Goal: Task Accomplishment & Management: Use online tool/utility

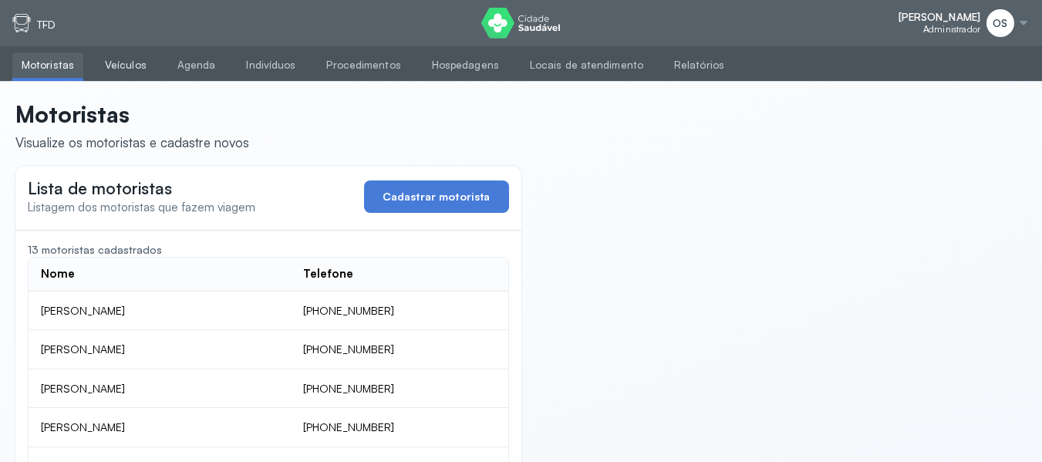
click at [112, 59] on link "Veículos" at bounding box center [126, 64] width 60 height 25
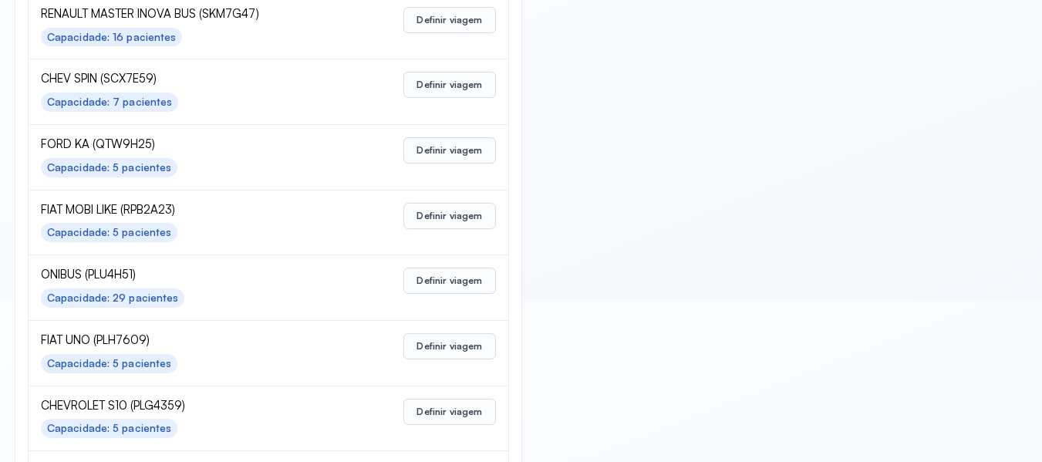
scroll to position [770, 0]
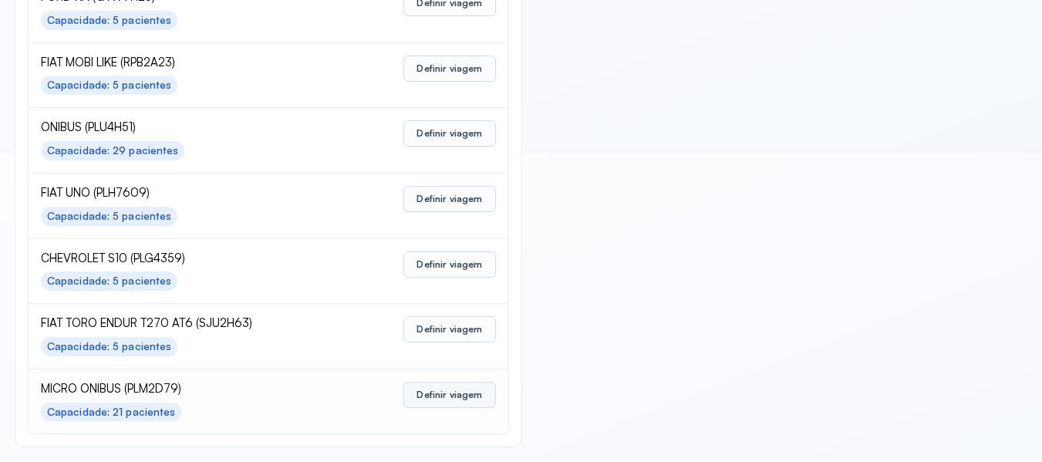
click at [464, 389] on button "Definir viagem" at bounding box center [449, 395] width 92 height 26
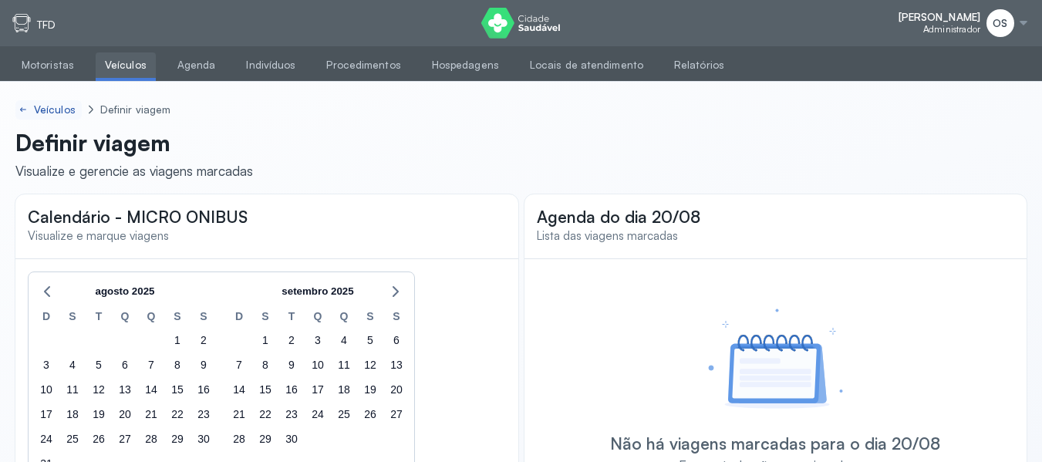
click at [69, 104] on div "Veículos" at bounding box center [56, 109] width 45 height 13
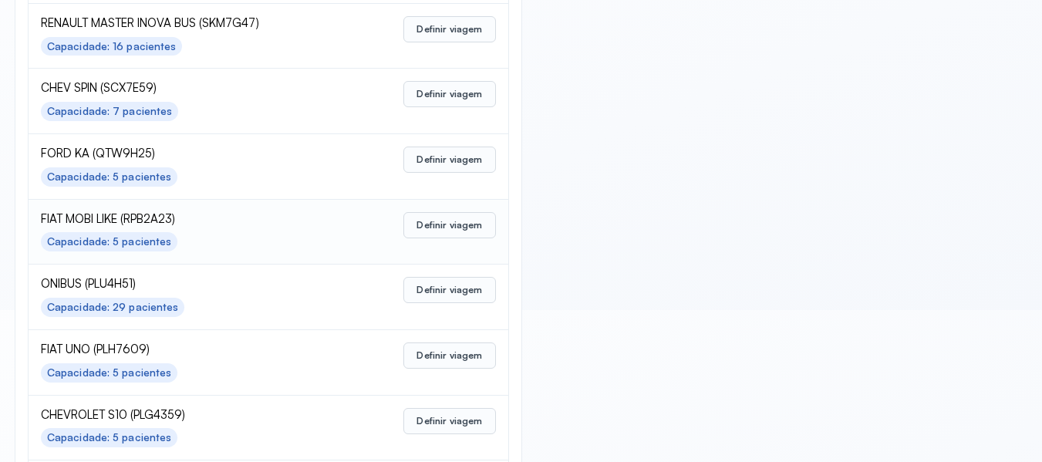
scroll to position [770, 0]
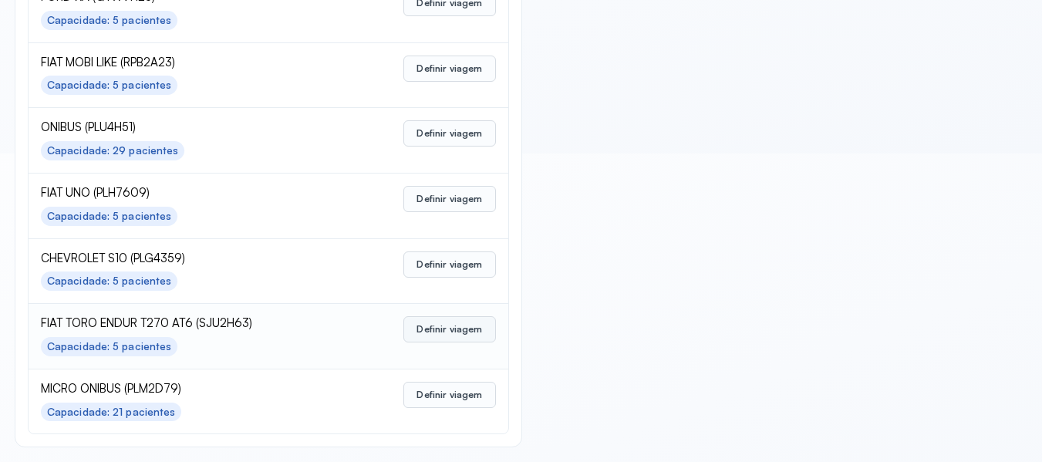
click at [447, 327] on button "Definir viagem" at bounding box center [449, 329] width 92 height 26
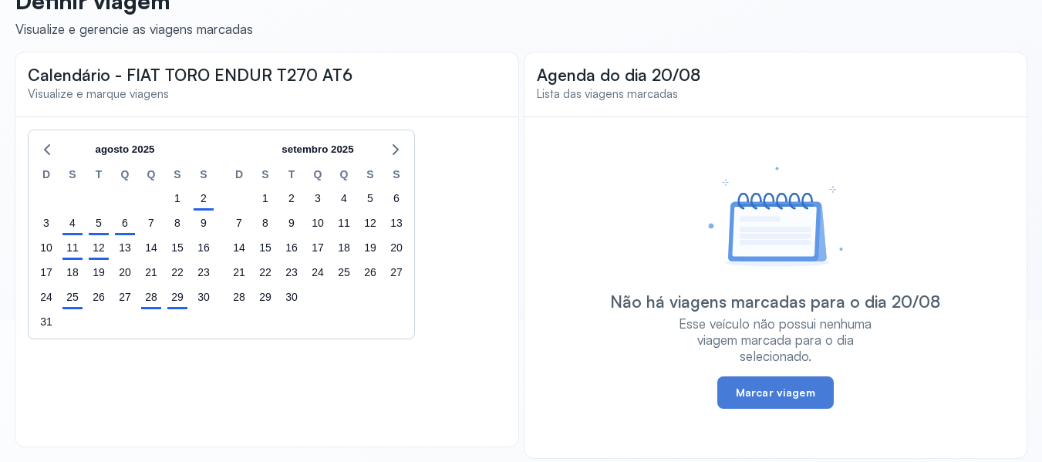
scroll to position [153, 0]
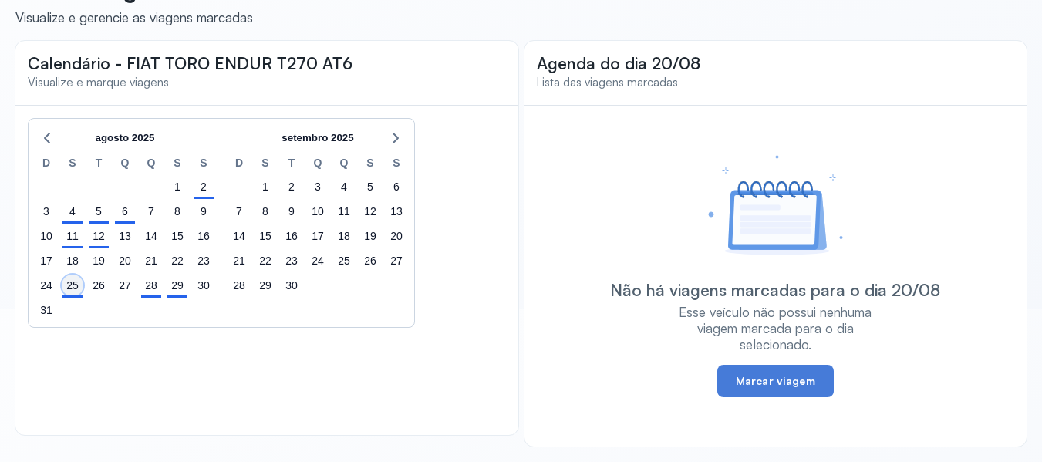
click at [73, 287] on div "25" at bounding box center [73, 285] width 22 height 22
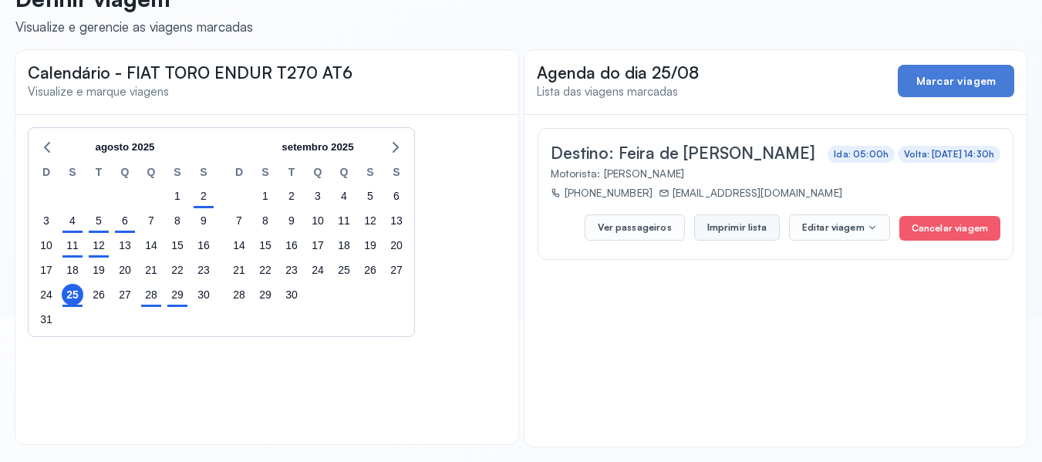
click at [748, 227] on button "Imprimir lista" at bounding box center [737, 227] width 86 height 26
click at [153, 295] on div "28" at bounding box center [151, 295] width 22 height 22
click at [747, 227] on button "Imprimir lista" at bounding box center [737, 227] width 86 height 26
click at [182, 294] on div "29" at bounding box center [178, 295] width 22 height 22
click at [733, 231] on button "Imprimir lista" at bounding box center [737, 227] width 86 height 26
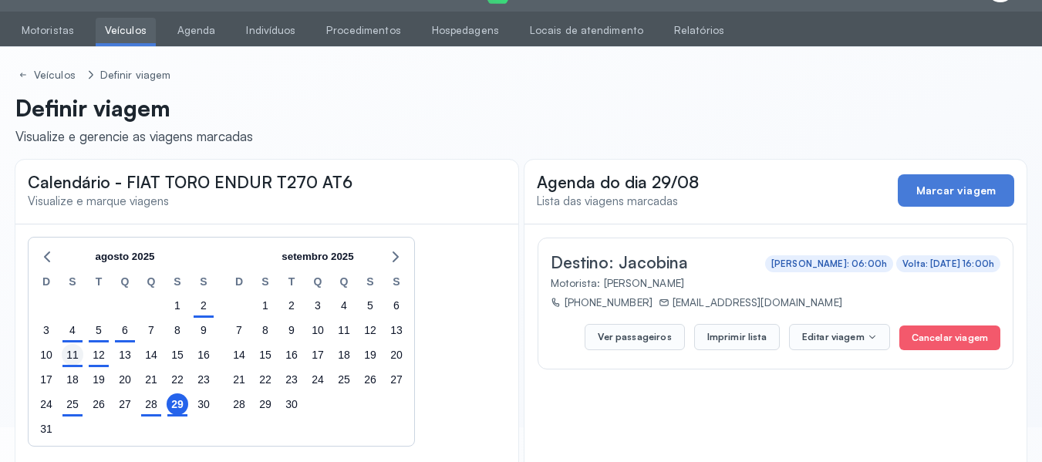
scroll to position [0, 0]
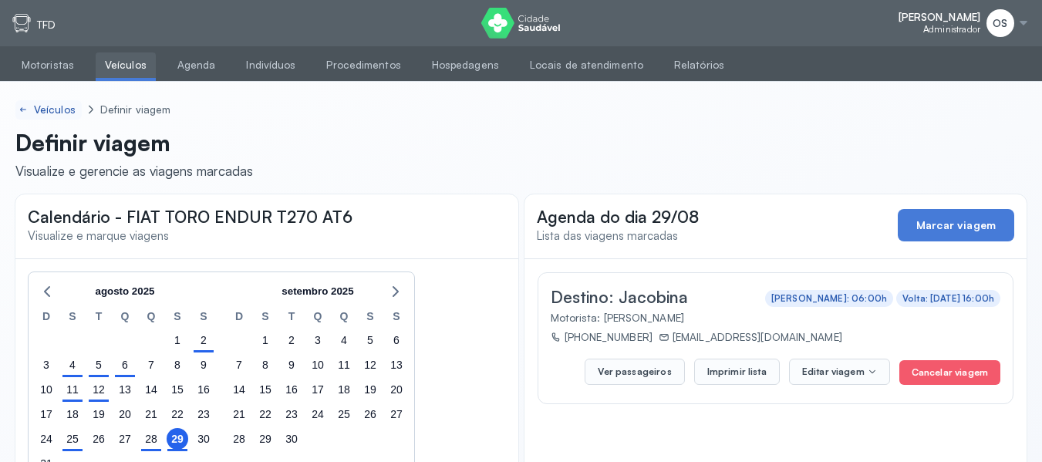
click at [60, 109] on div "Veículos" at bounding box center [56, 109] width 45 height 13
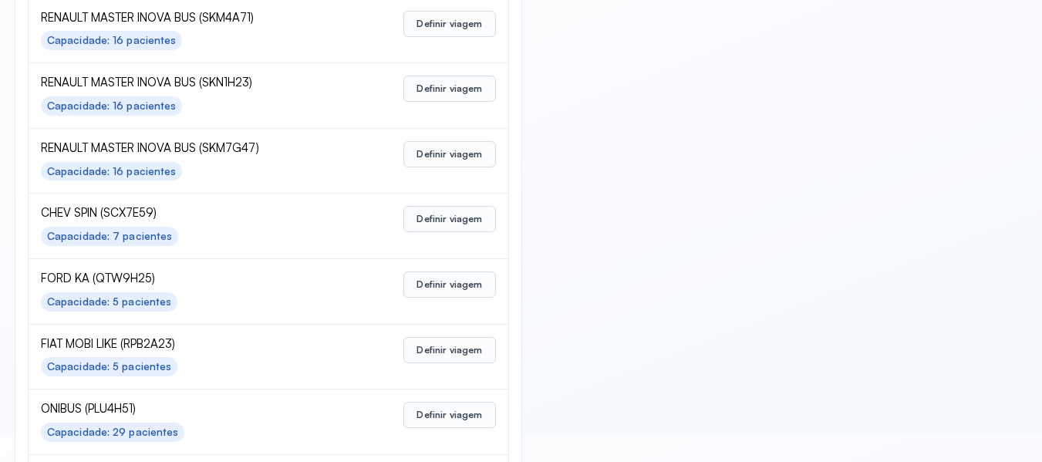
scroll to position [770, 0]
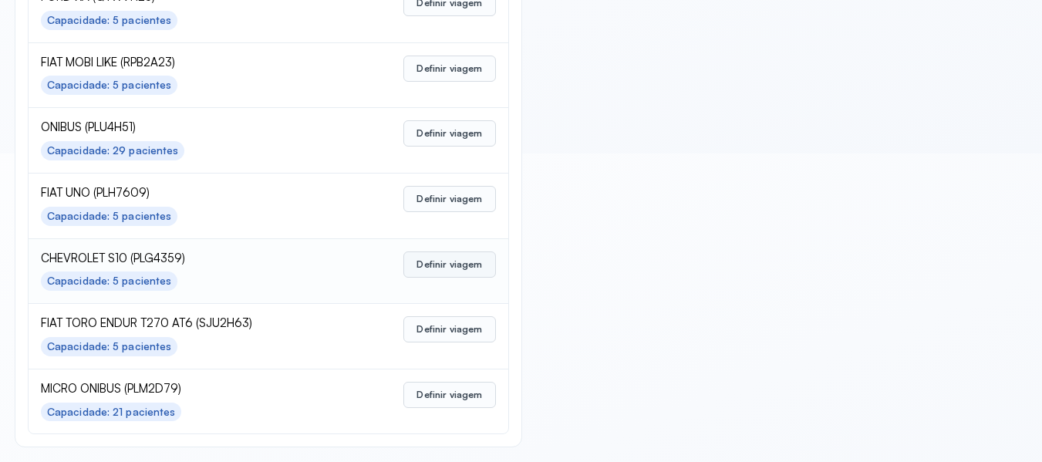
click at [433, 264] on button "Definir viagem" at bounding box center [449, 264] width 92 height 26
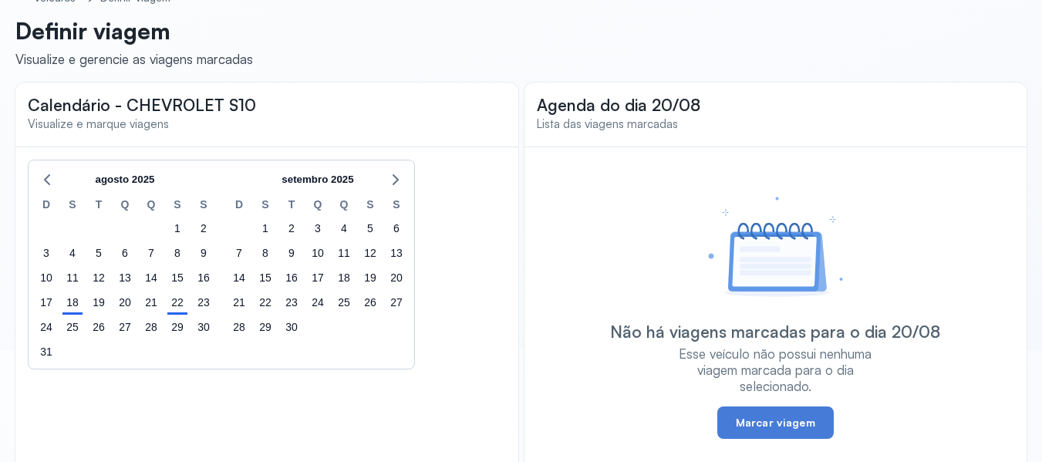
scroll to position [76, 0]
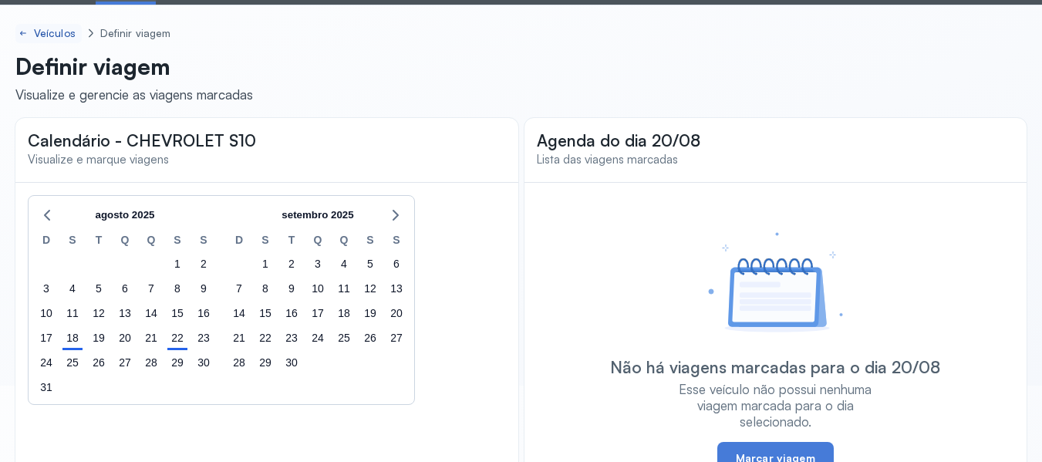
click at [49, 29] on div "Veículos" at bounding box center [56, 33] width 45 height 13
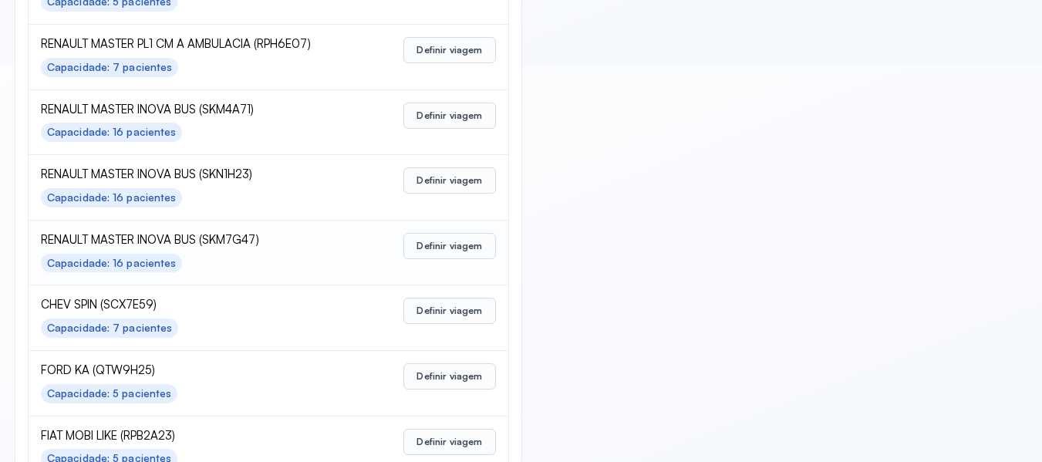
scroll to position [770, 0]
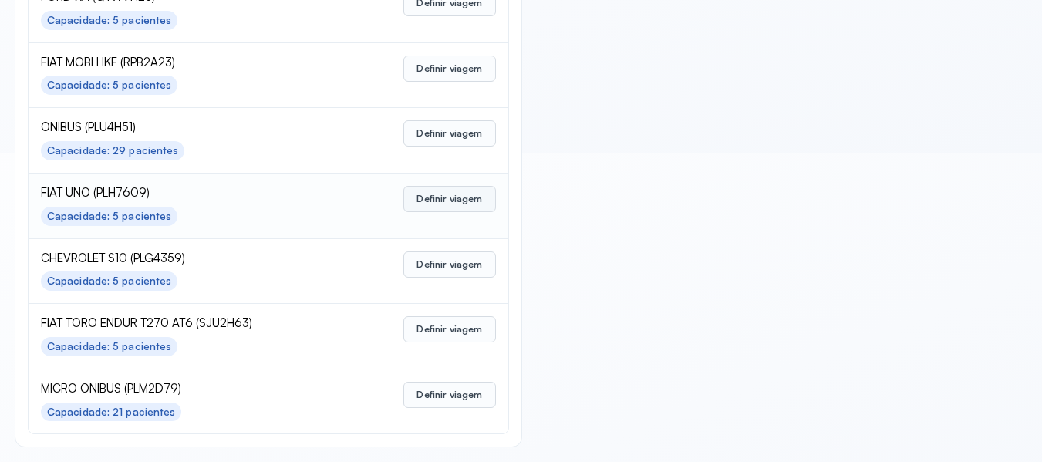
click at [457, 194] on button "Definir viagem" at bounding box center [449, 199] width 92 height 26
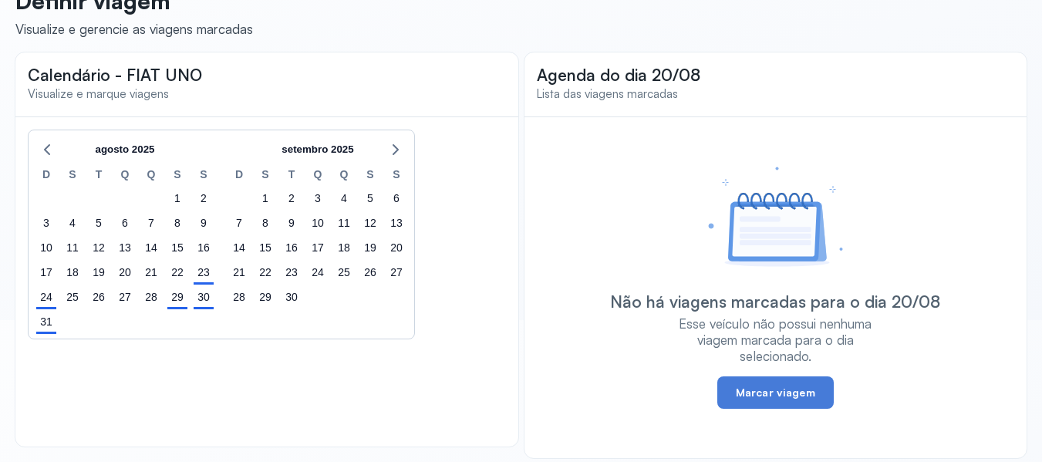
scroll to position [153, 0]
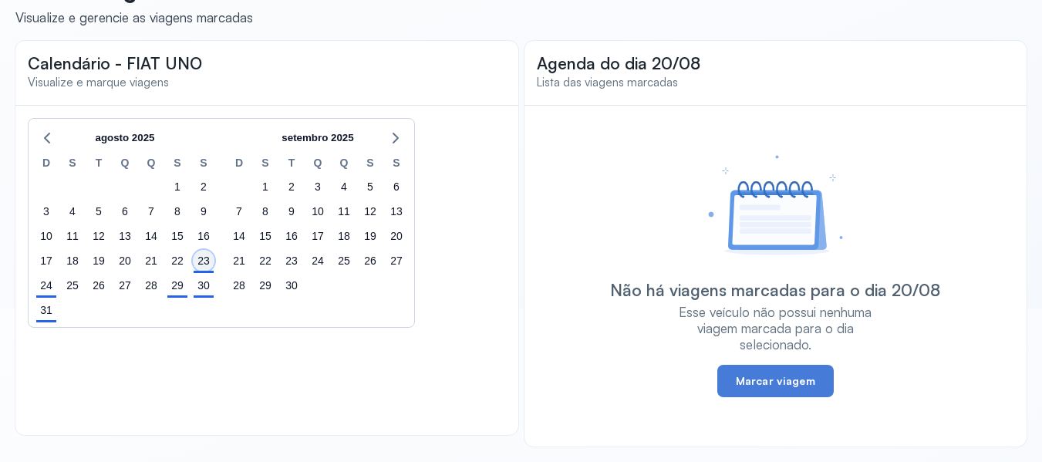
click at [203, 267] on div "23" at bounding box center [204, 261] width 22 height 22
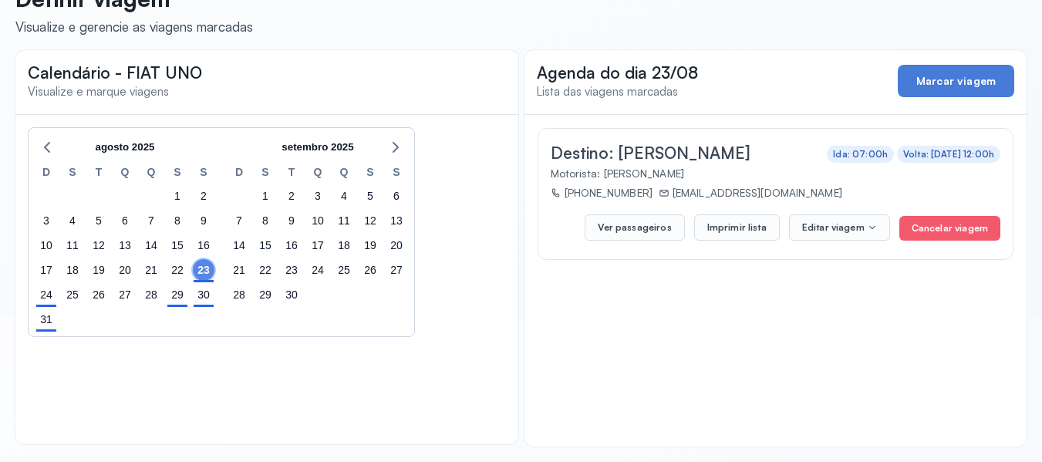
scroll to position [144, 0]
click at [725, 227] on button "Imprimir lista" at bounding box center [737, 227] width 86 height 26
click at [51, 303] on div "24" at bounding box center [46, 295] width 22 height 22
click at [749, 229] on button "Imprimir lista" at bounding box center [737, 227] width 86 height 26
click at [172, 294] on div "29" at bounding box center [178, 295] width 22 height 22
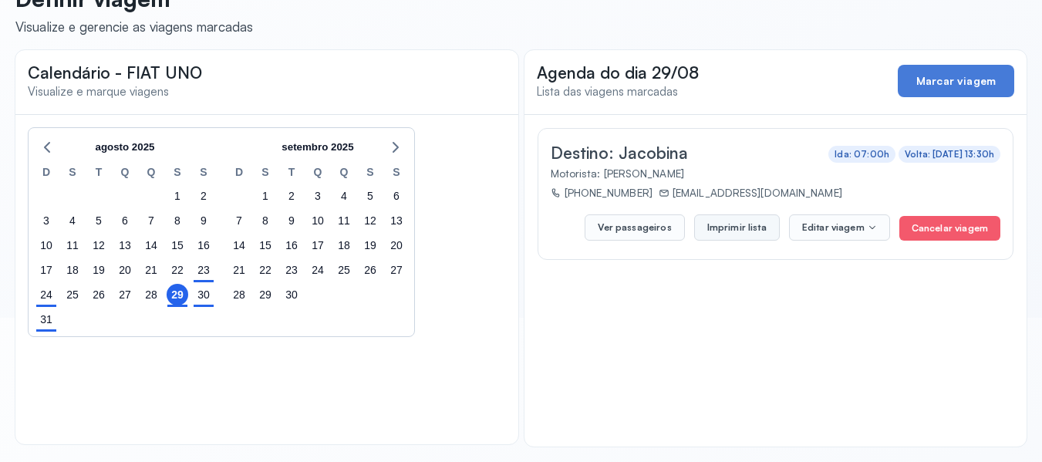
click at [731, 226] on button "Imprimir lista" at bounding box center [737, 227] width 86 height 26
click at [207, 297] on div "30" at bounding box center [204, 295] width 22 height 22
click at [737, 231] on button "Imprimir lista" at bounding box center [737, 227] width 86 height 26
click at [46, 318] on div "31" at bounding box center [46, 319] width 22 height 22
click at [732, 223] on button "Imprimir lista" at bounding box center [737, 227] width 86 height 26
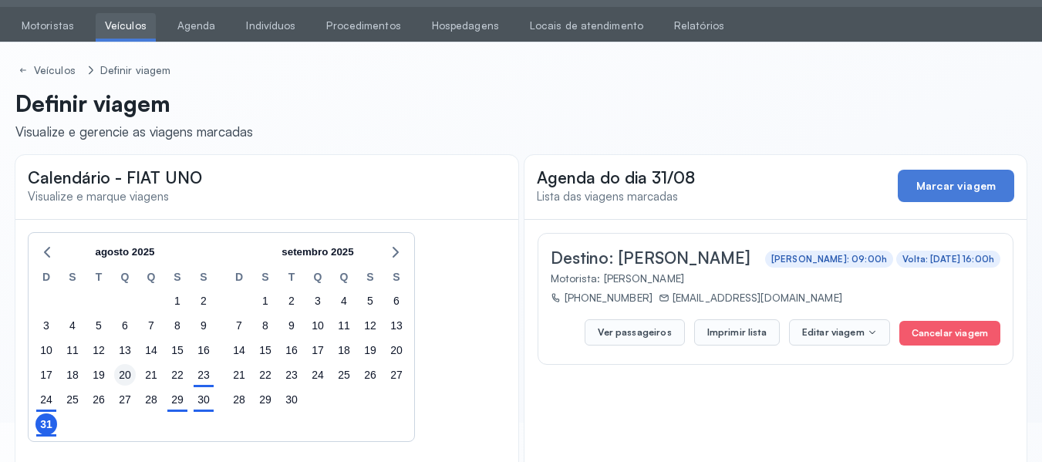
scroll to position [0, 0]
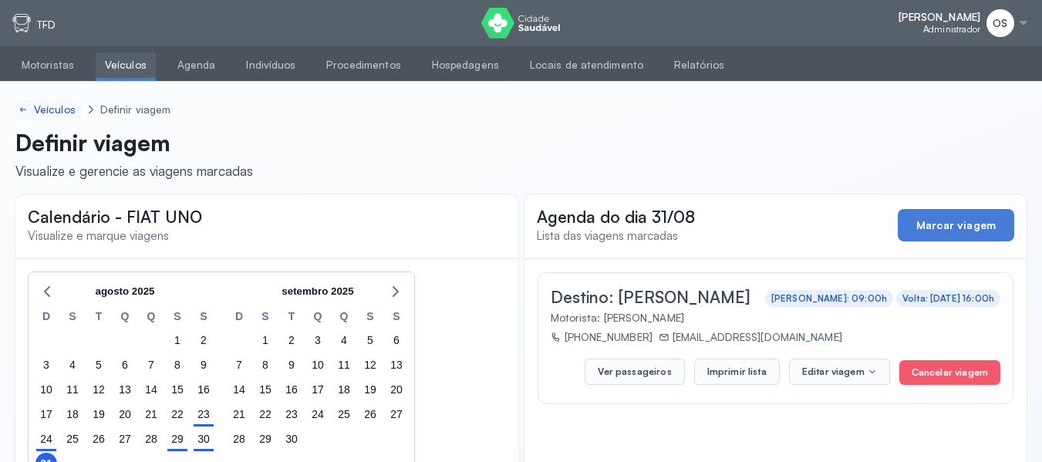
click at [61, 103] on div "Veículos" at bounding box center [56, 109] width 45 height 13
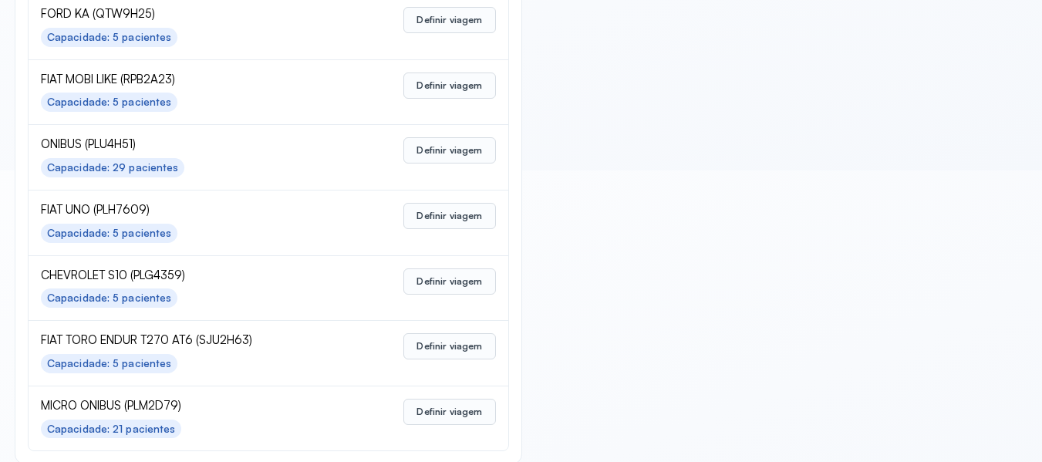
scroll to position [770, 0]
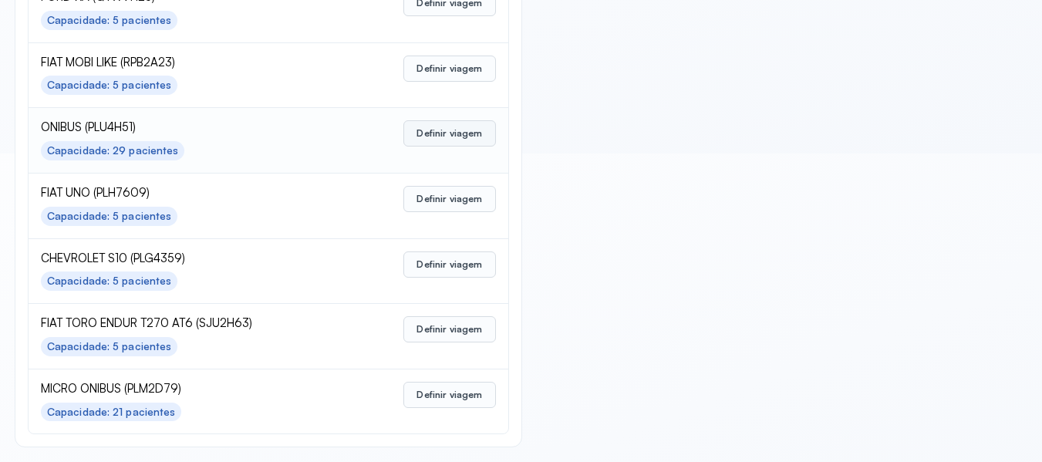
click at [457, 133] on button "Definir viagem" at bounding box center [449, 133] width 92 height 26
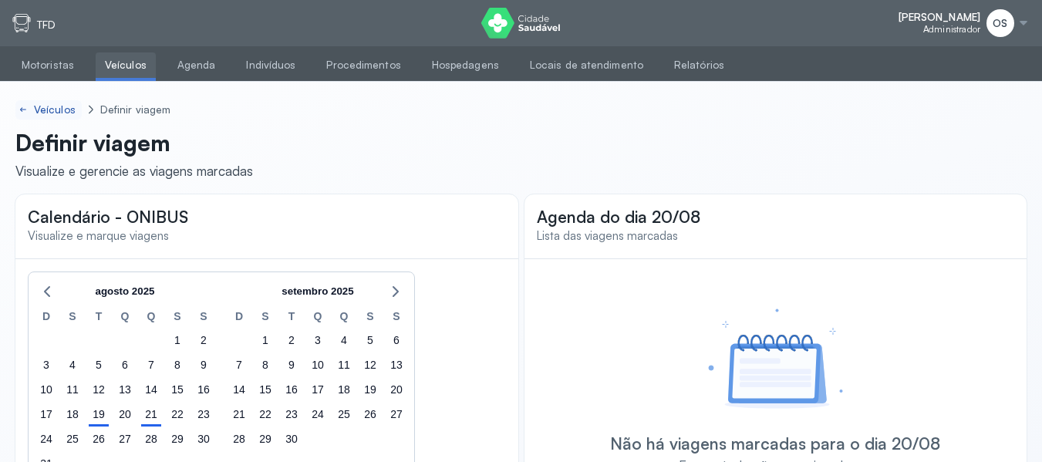
click at [56, 103] on div "Veículos" at bounding box center [56, 109] width 45 height 13
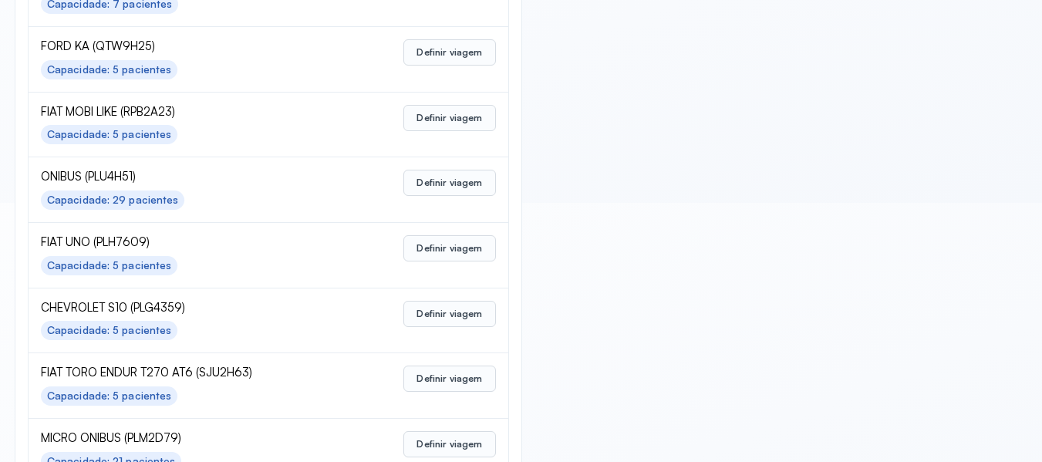
scroll to position [770, 0]
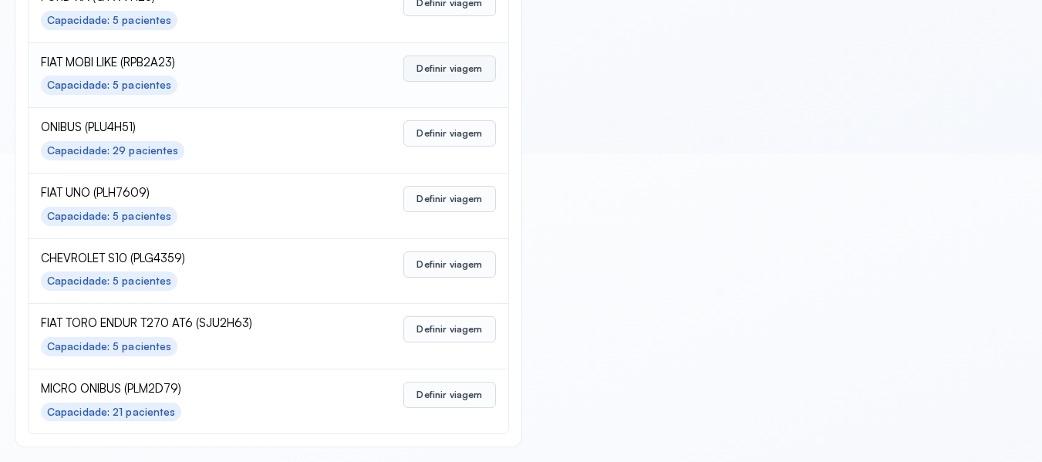
click at [484, 67] on button "Definir viagem" at bounding box center [449, 69] width 92 height 26
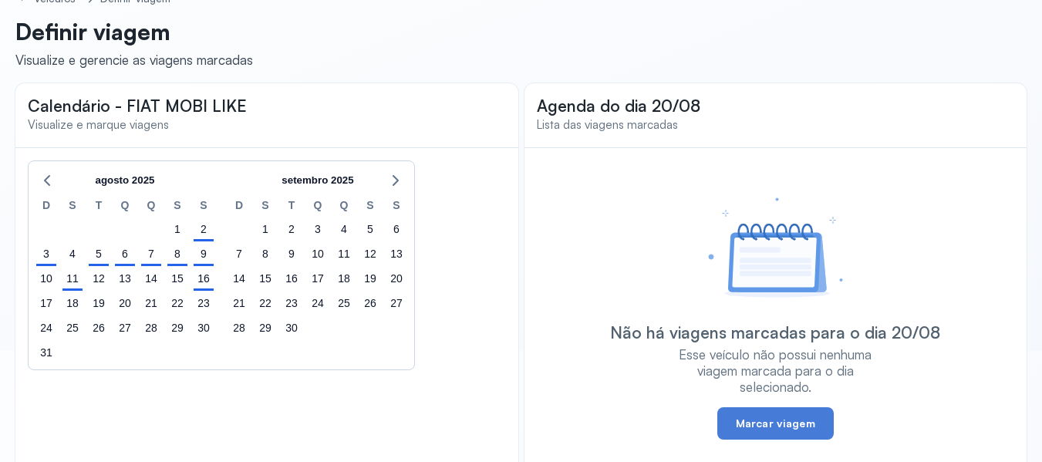
scroll to position [76, 0]
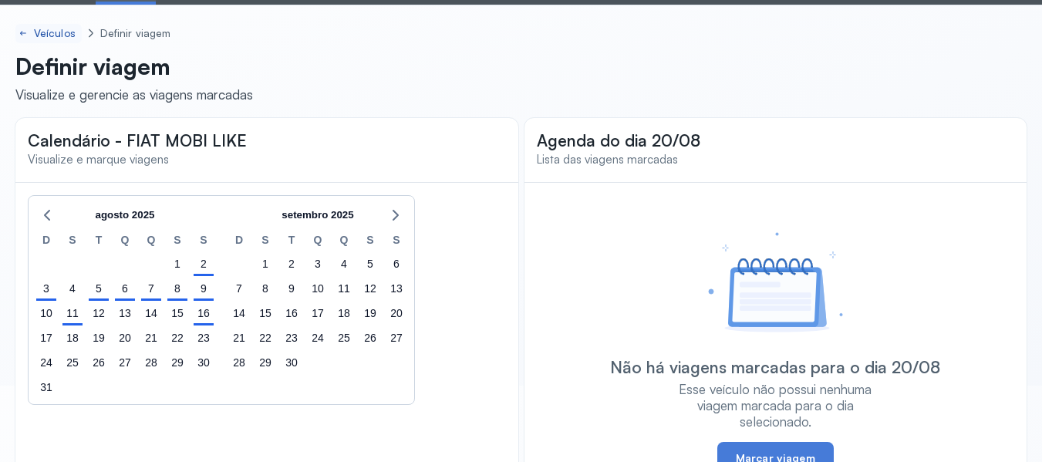
click at [45, 27] on div "Veículos" at bounding box center [56, 33] width 45 height 13
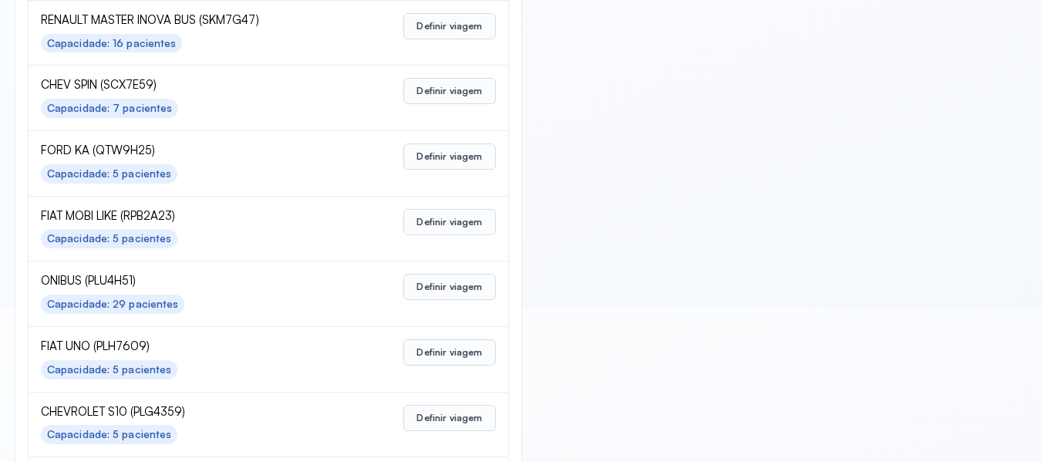
scroll to position [694, 0]
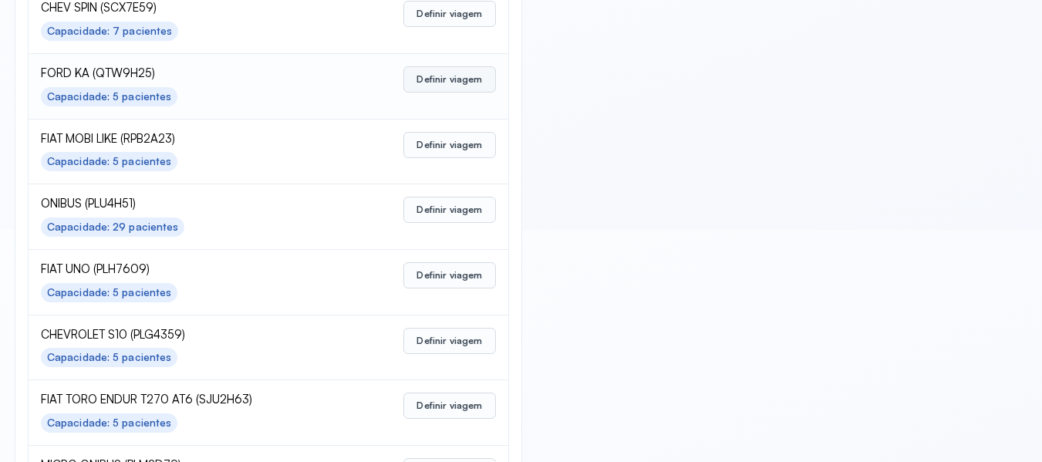
click at [432, 81] on button "Definir viagem" at bounding box center [449, 79] width 92 height 26
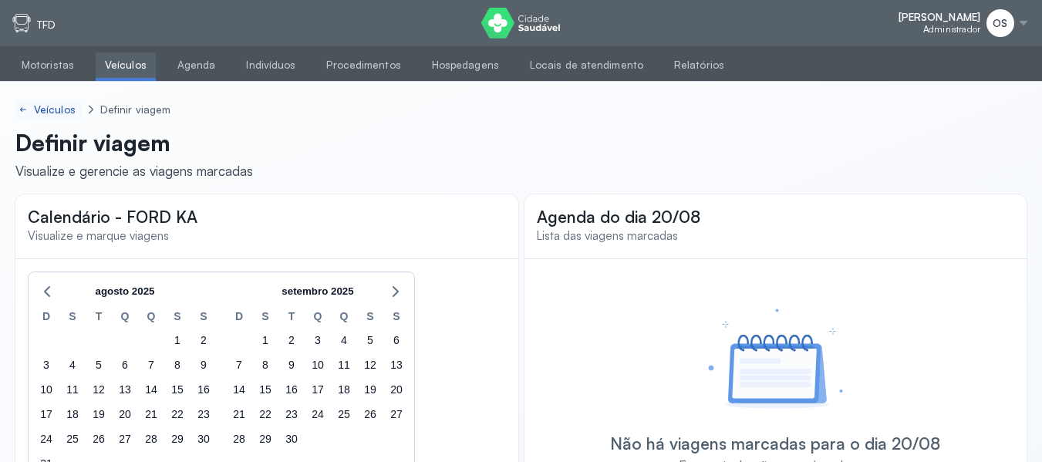
click at [59, 109] on div "Veículos" at bounding box center [56, 109] width 45 height 13
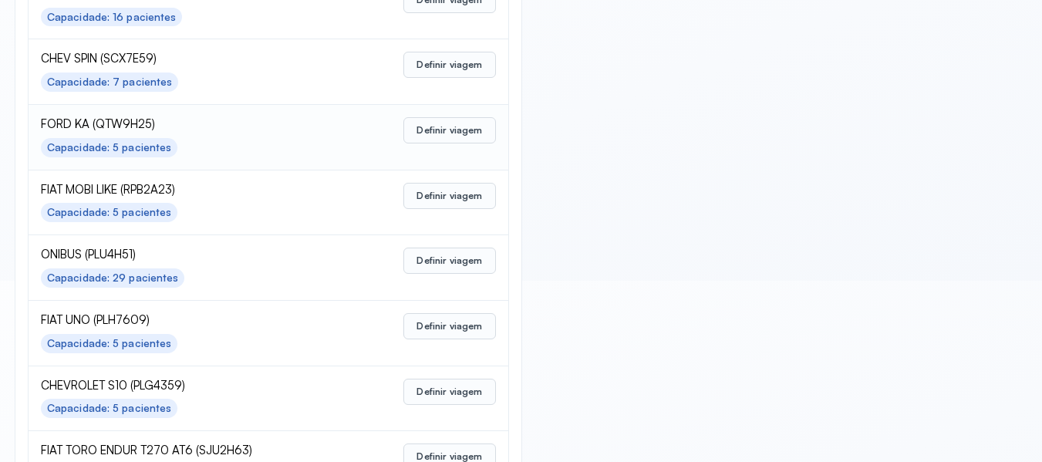
scroll to position [616, 0]
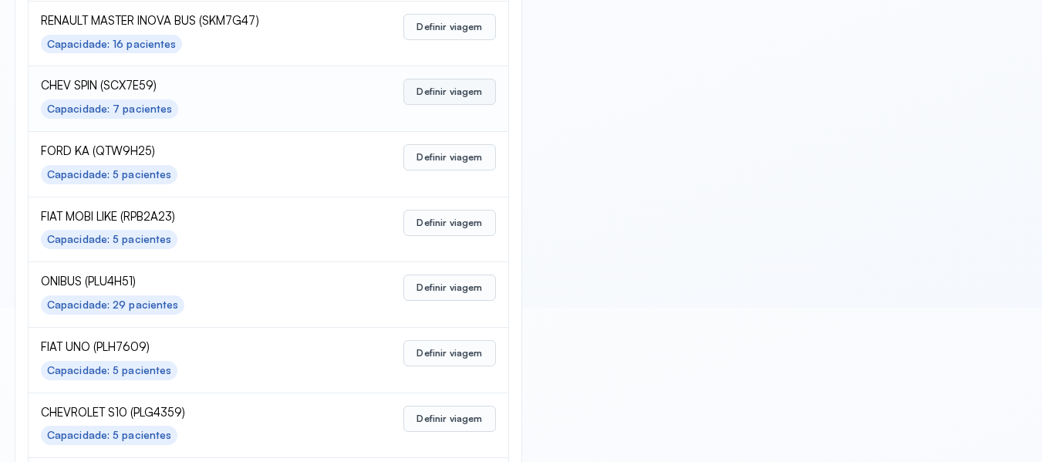
click at [474, 86] on button "Definir viagem" at bounding box center [449, 92] width 92 height 26
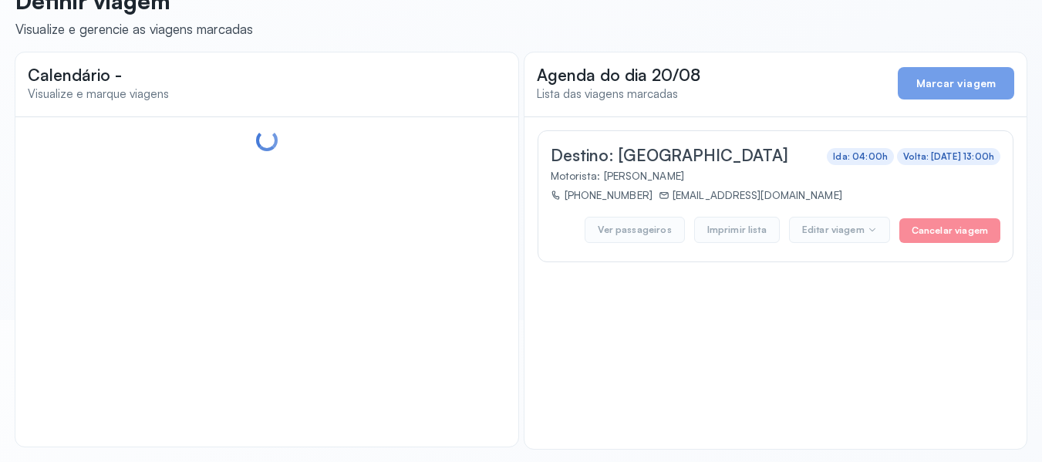
scroll to position [144, 0]
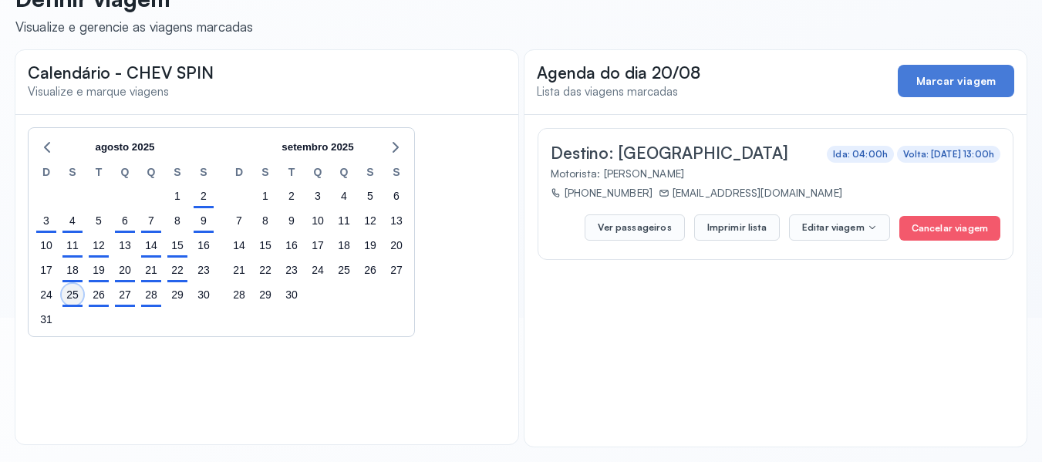
click at [74, 299] on div "25" at bounding box center [73, 295] width 22 height 22
click at [735, 226] on button "Imprimir lista" at bounding box center [737, 227] width 86 height 26
click at [103, 296] on div "26" at bounding box center [99, 295] width 22 height 22
click at [752, 229] on button "Imprimir lista" at bounding box center [737, 227] width 86 height 26
click at [123, 301] on div "27" at bounding box center [125, 295] width 22 height 22
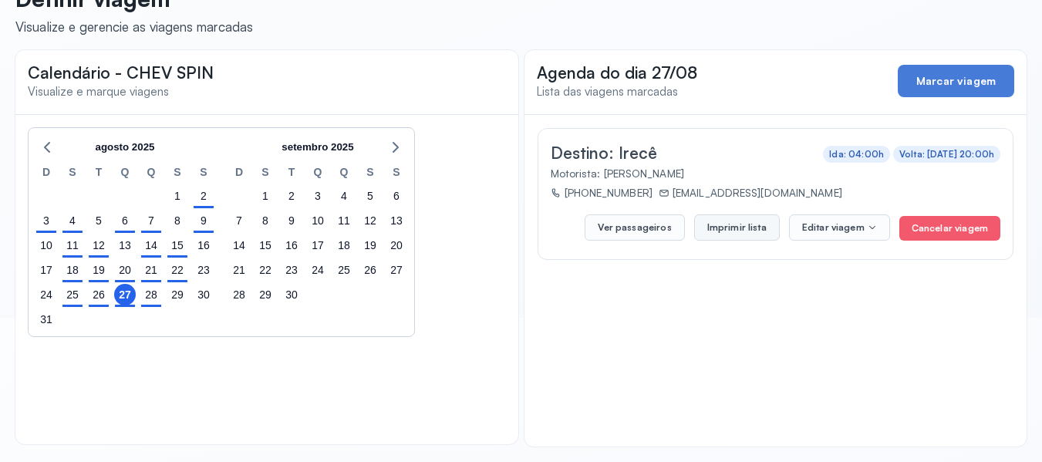
click at [744, 222] on button "Imprimir lista" at bounding box center [737, 227] width 86 height 26
click at [153, 295] on div "28" at bounding box center [151, 295] width 22 height 22
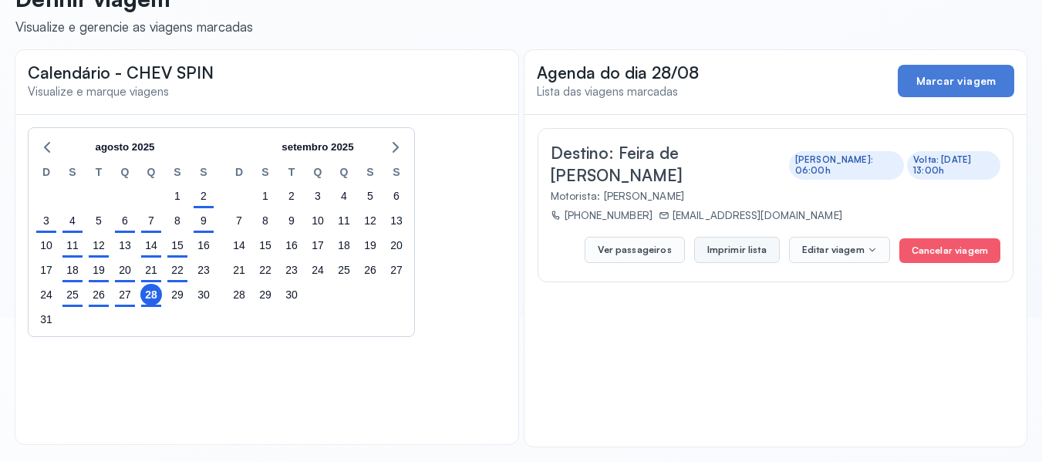
click at [732, 237] on button "Imprimir lista" at bounding box center [737, 250] width 86 height 26
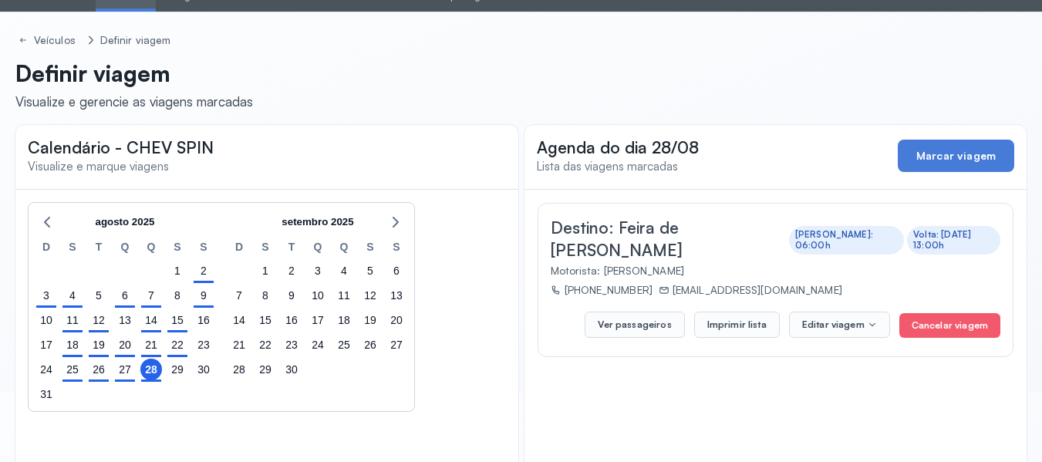
scroll to position [0, 0]
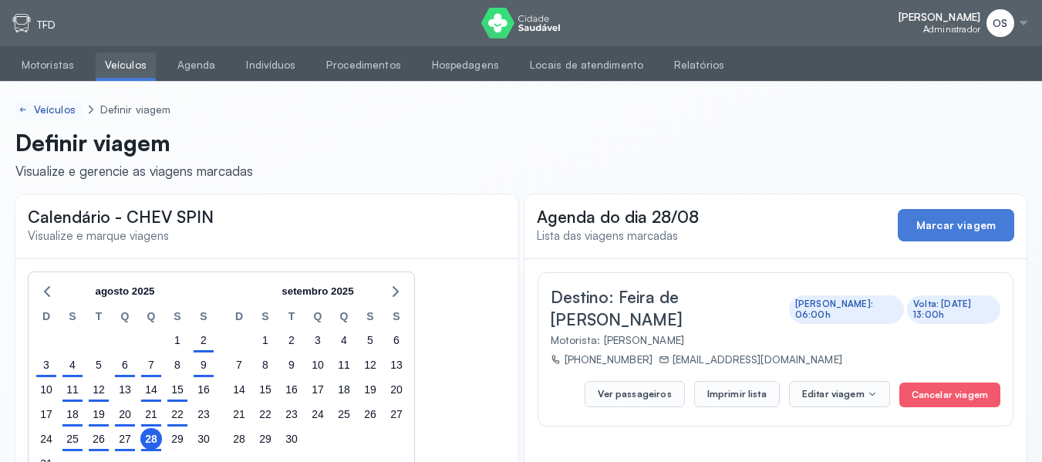
click at [60, 108] on div "Veículos" at bounding box center [56, 109] width 45 height 13
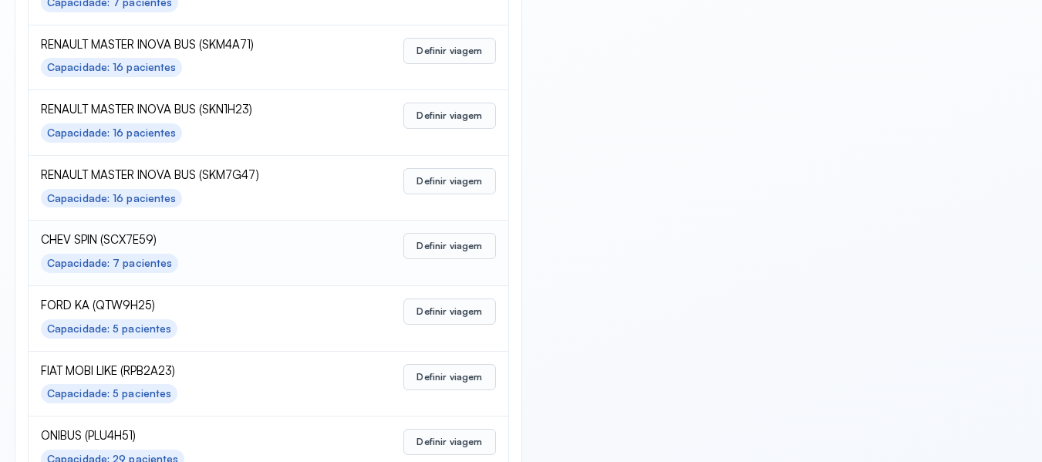
scroll to position [463, 0]
click at [430, 173] on button "Definir viagem" at bounding box center [449, 180] width 92 height 26
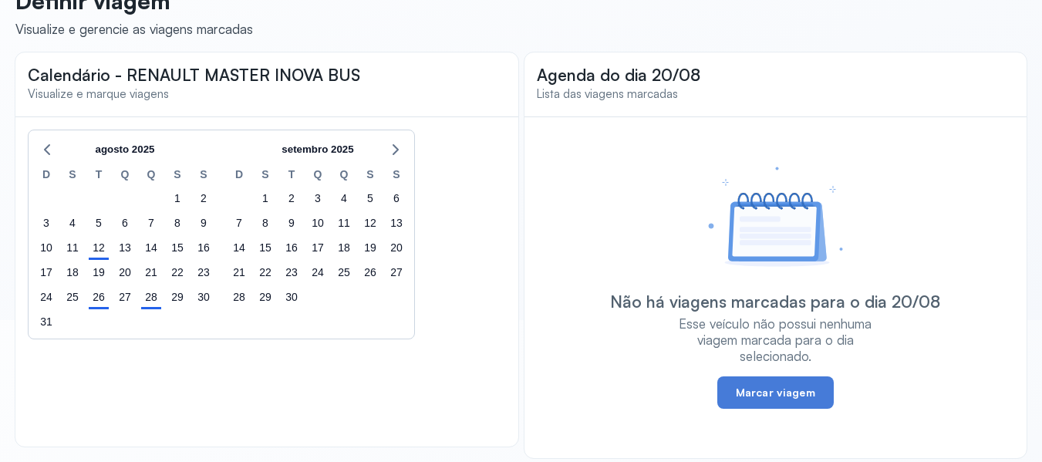
scroll to position [153, 0]
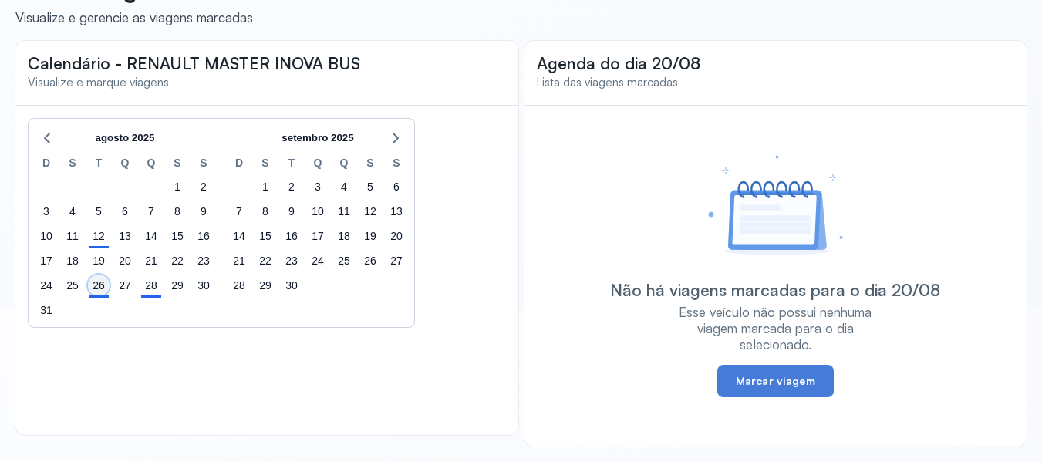
click at [99, 288] on div "26" at bounding box center [99, 285] width 22 height 22
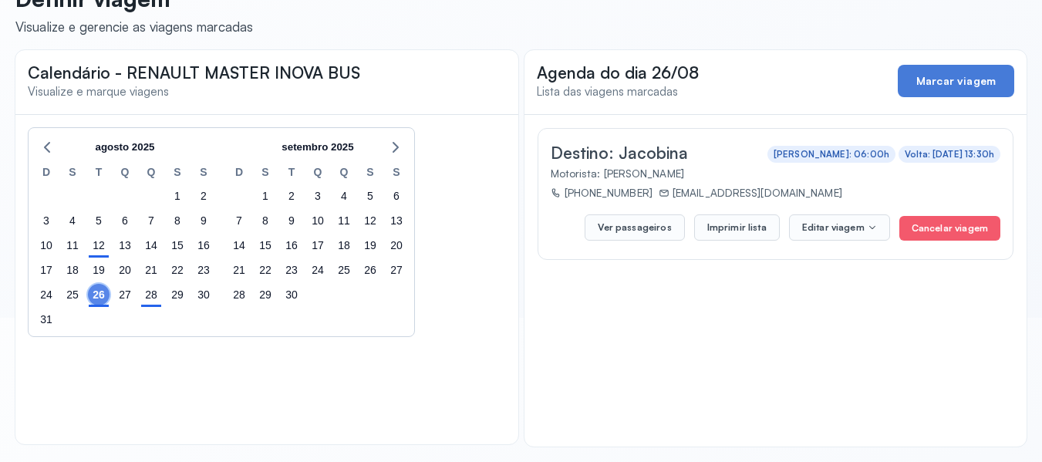
scroll to position [144, 0]
click at [748, 226] on button "Imprimir lista" at bounding box center [737, 227] width 86 height 26
click at [145, 296] on div "28" at bounding box center [151, 295] width 22 height 22
click at [723, 224] on button "Imprimir lista" at bounding box center [737, 227] width 86 height 26
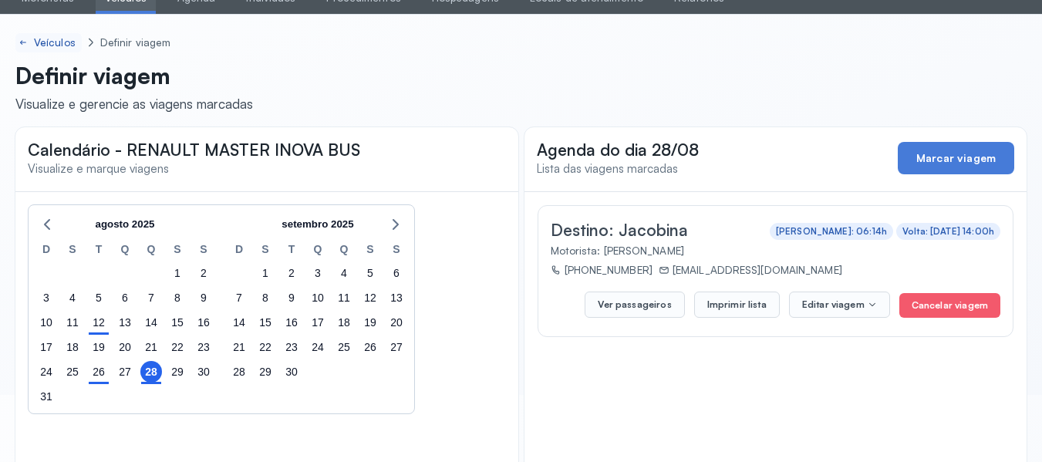
click at [54, 35] on link "Veículos" at bounding box center [48, 42] width 66 height 19
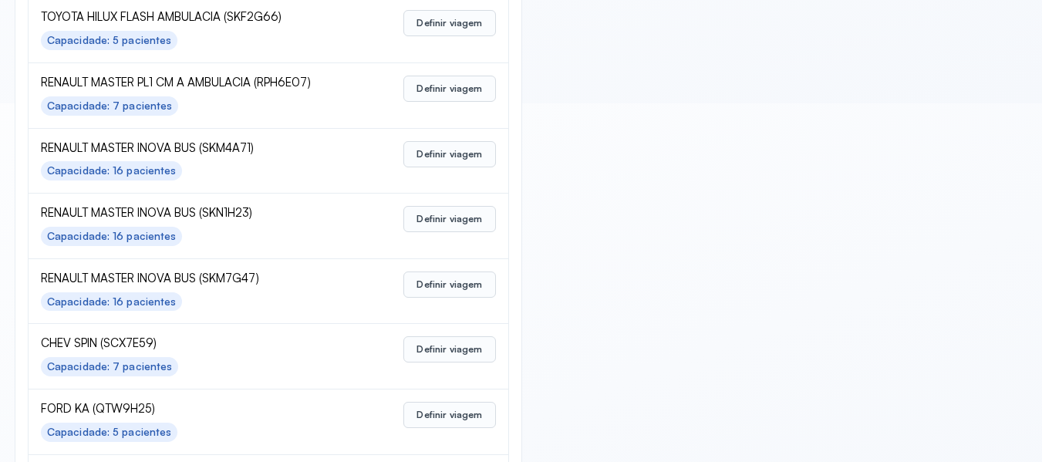
scroll to position [385, 0]
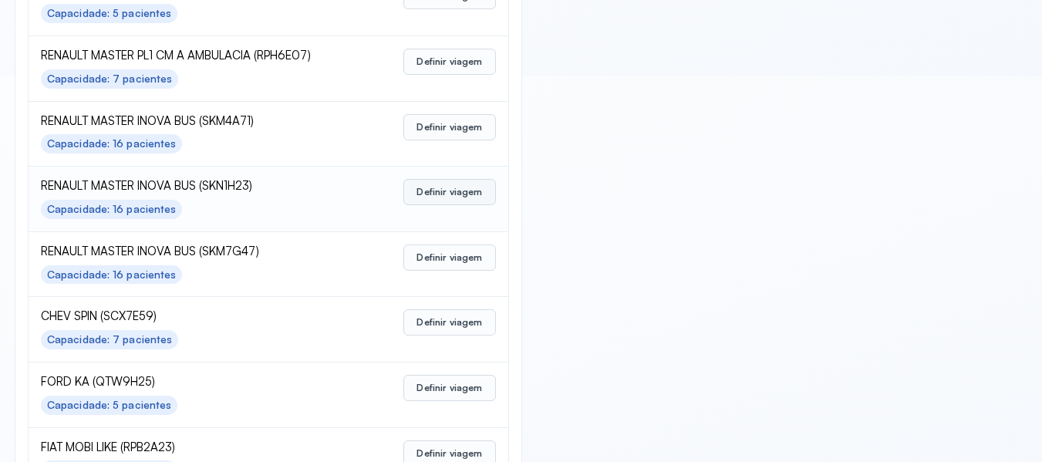
click at [462, 191] on button "Definir viagem" at bounding box center [449, 192] width 92 height 26
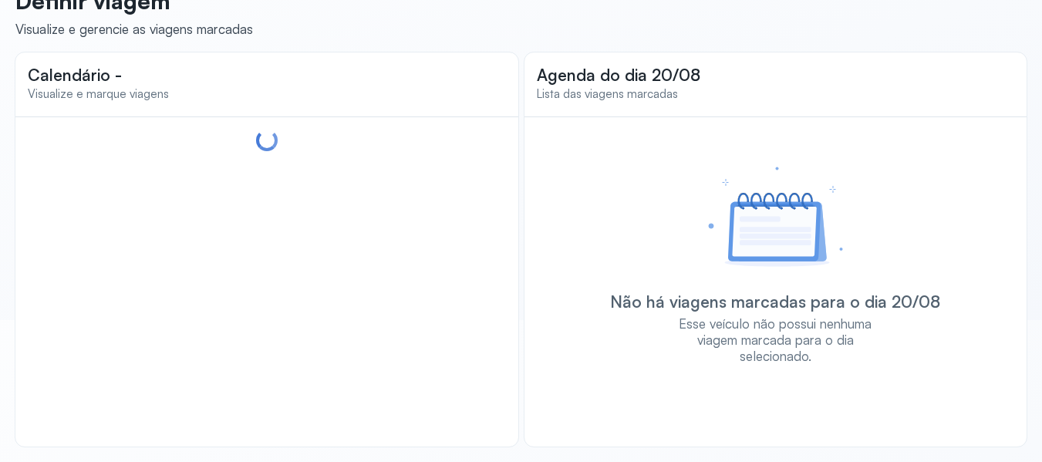
scroll to position [153, 0]
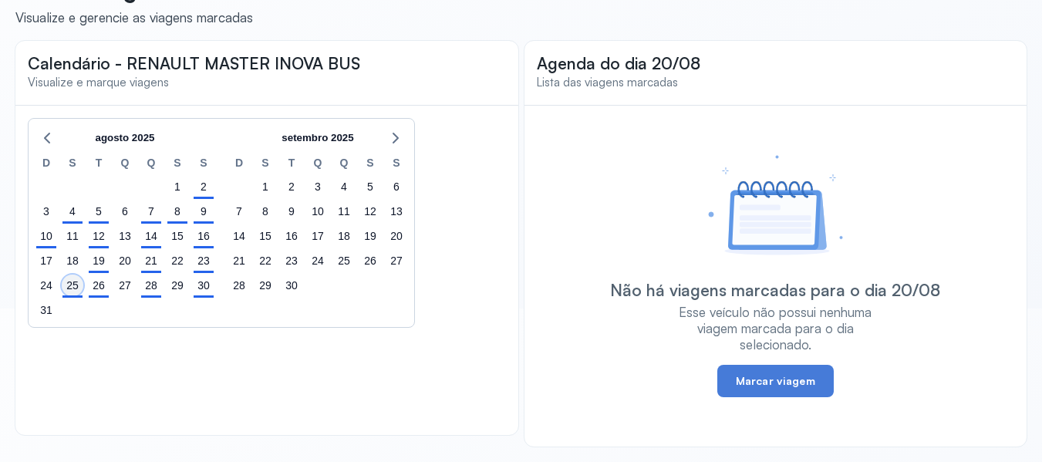
click at [78, 285] on div "25" at bounding box center [73, 285] width 22 height 22
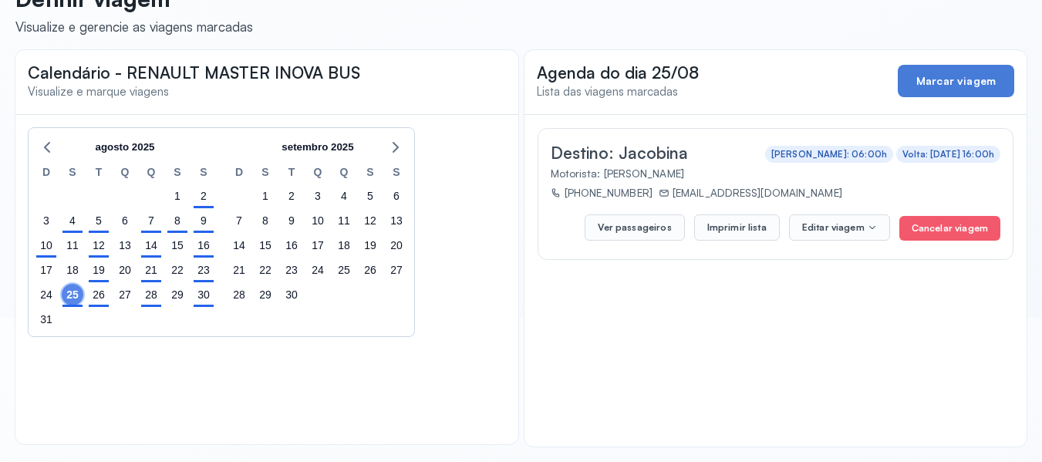
scroll to position [144, 0]
click at [728, 227] on button "Imprimir lista" at bounding box center [737, 227] width 86 height 26
click at [101, 298] on div "26" at bounding box center [99, 295] width 22 height 22
click at [749, 227] on button "Imprimir lista" at bounding box center [737, 227] width 86 height 26
click at [156, 294] on div "28" at bounding box center [151, 295] width 22 height 22
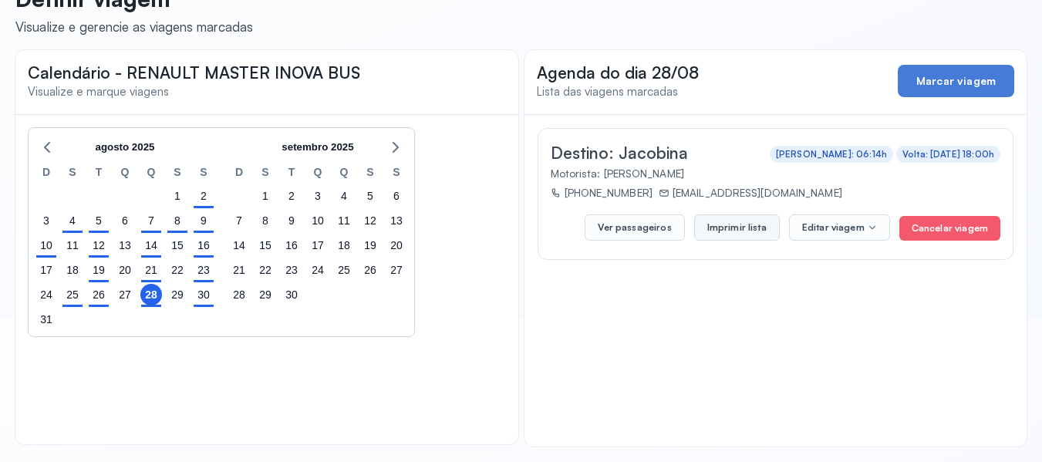
click at [734, 227] on button "Imprimir lista" at bounding box center [737, 227] width 86 height 26
click at [207, 291] on div "30" at bounding box center [204, 295] width 22 height 22
click at [742, 227] on button "Imprimir lista" at bounding box center [737, 227] width 86 height 26
click at [150, 298] on div "28" at bounding box center [151, 295] width 22 height 22
click at [743, 228] on button "Imprimir lista" at bounding box center [737, 227] width 86 height 26
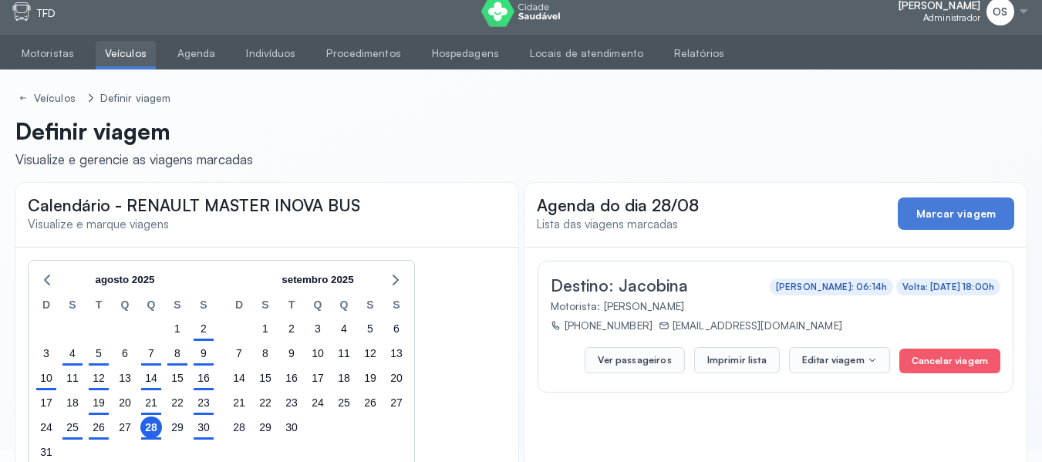
scroll to position [0, 0]
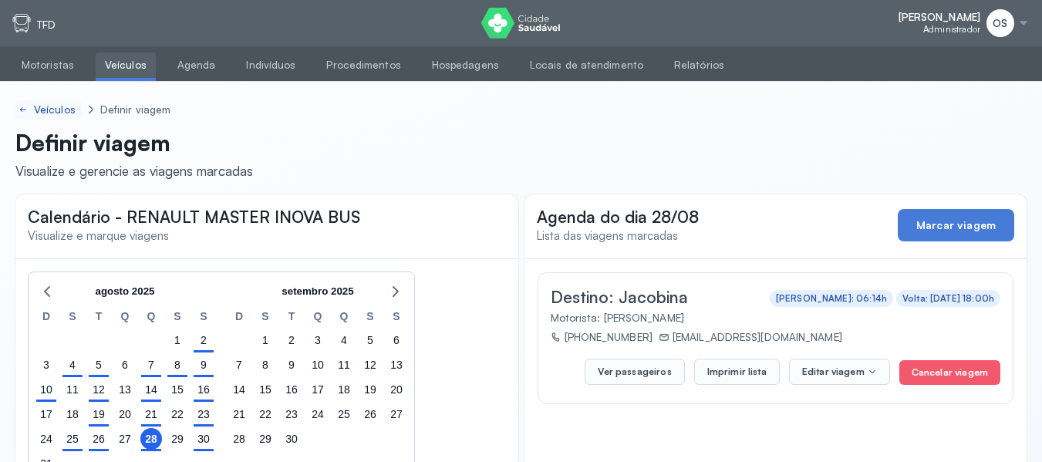
click at [49, 109] on div "Veículos" at bounding box center [56, 109] width 45 height 13
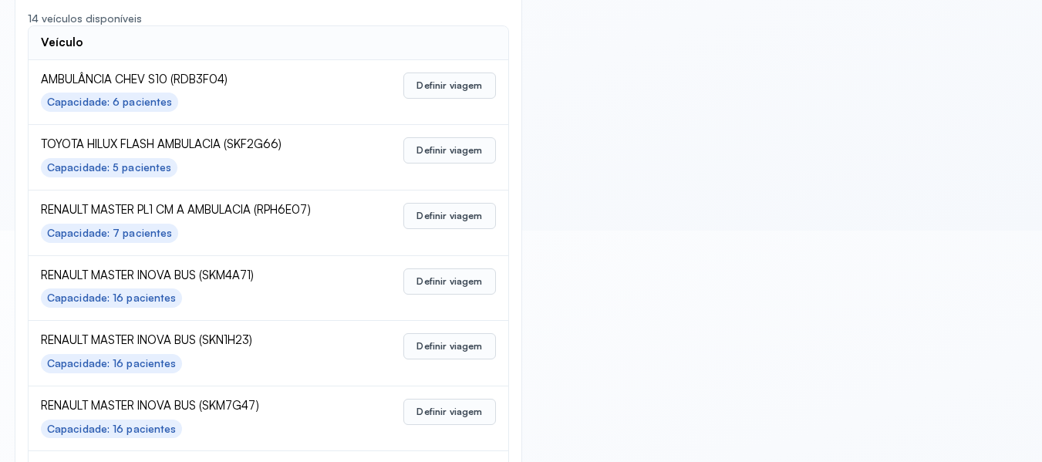
scroll to position [308, 0]
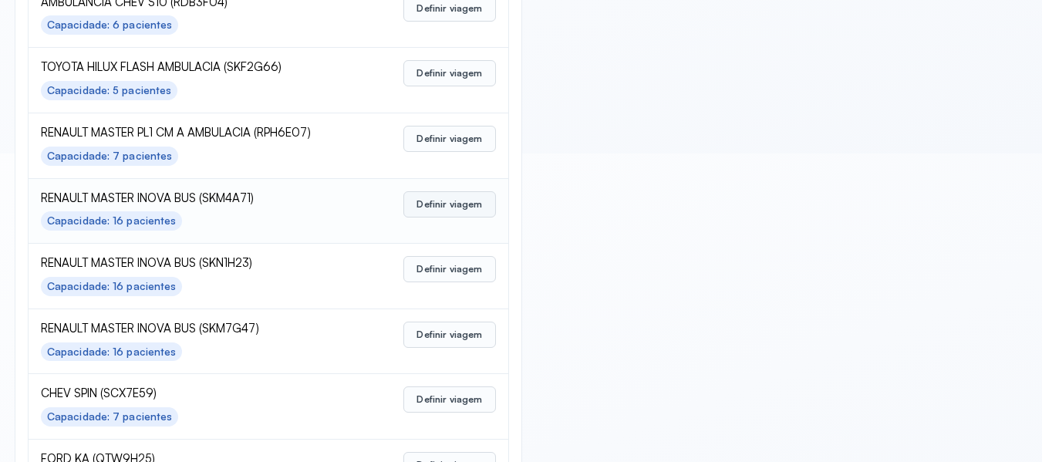
click at [446, 196] on button "Definir viagem" at bounding box center [449, 204] width 92 height 26
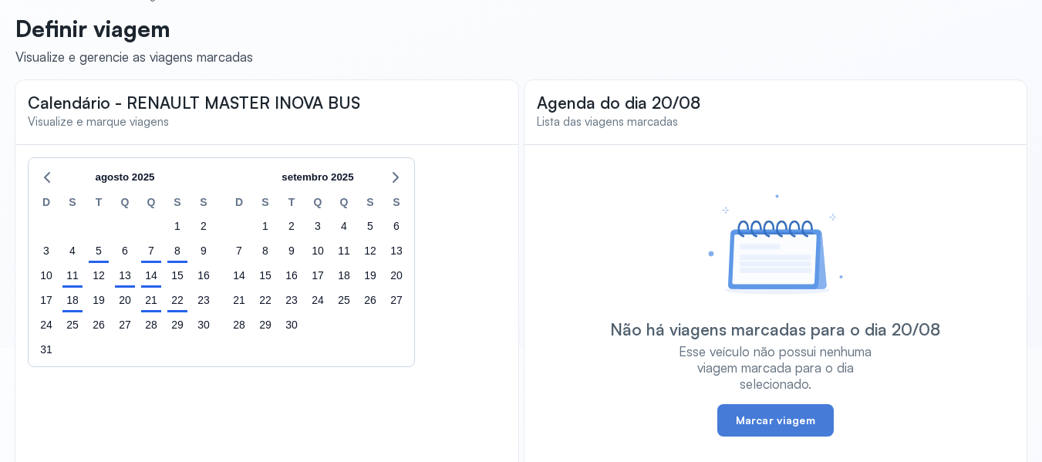
scroll to position [76, 0]
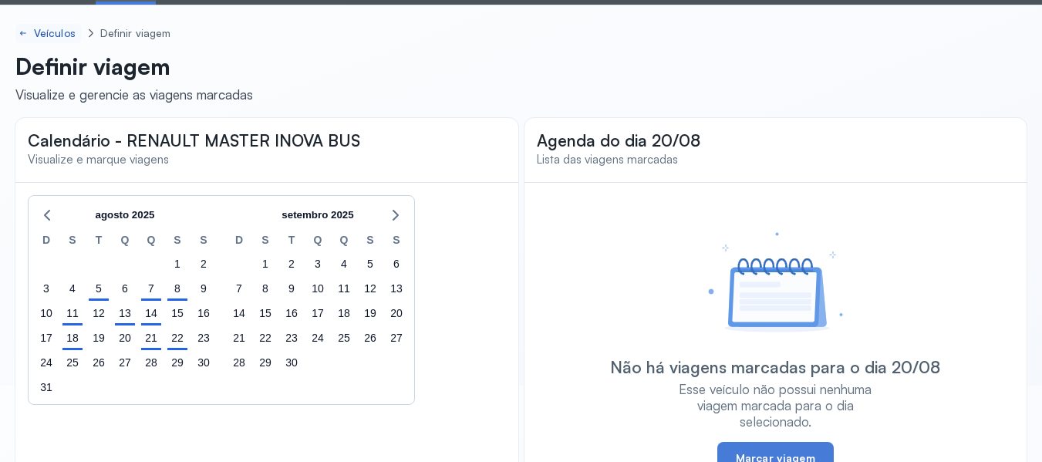
click at [59, 36] on div "Veículos" at bounding box center [56, 33] width 45 height 13
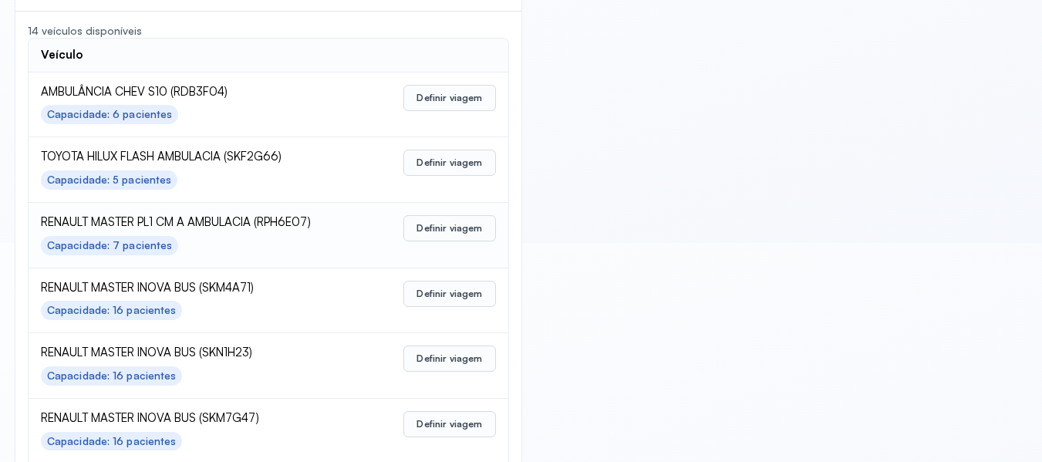
scroll to position [231, 0]
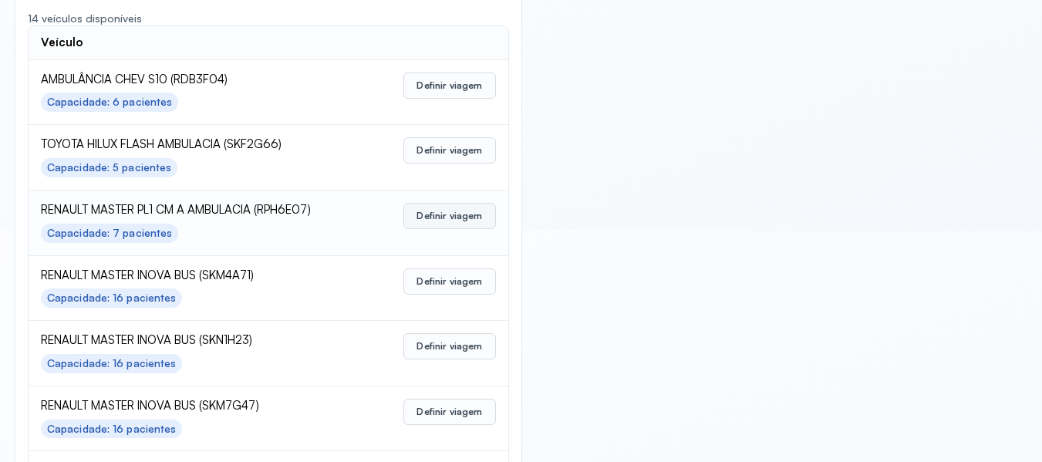
click at [423, 210] on button "Definir viagem" at bounding box center [449, 216] width 92 height 26
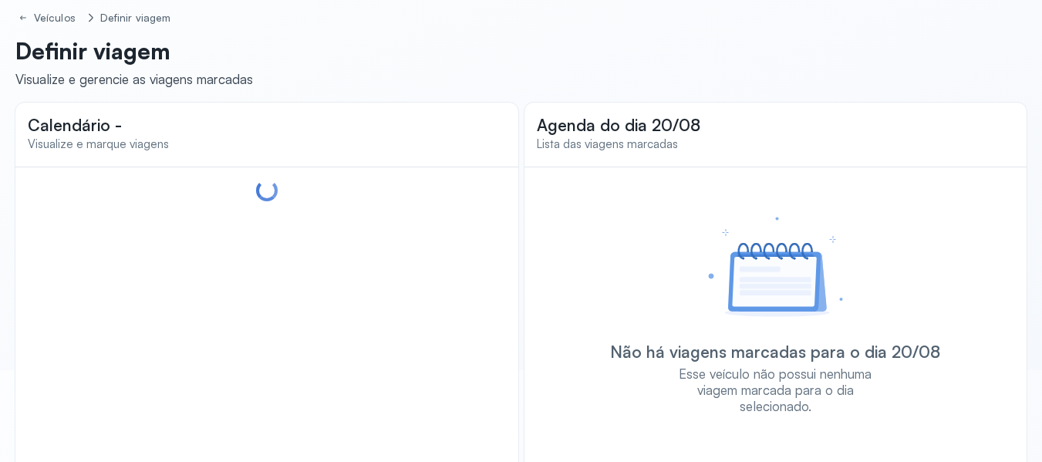
scroll to position [65, 0]
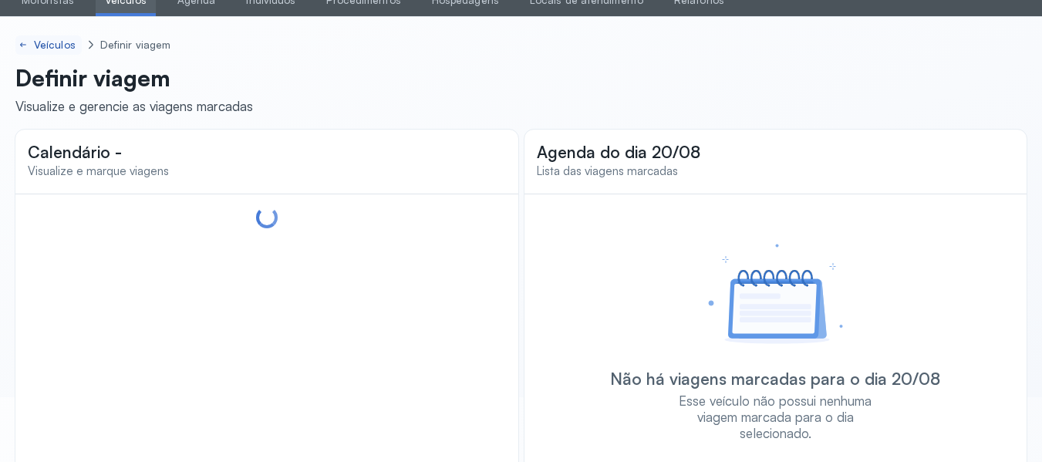
click at [44, 44] on div "Veículos" at bounding box center [56, 45] width 45 height 13
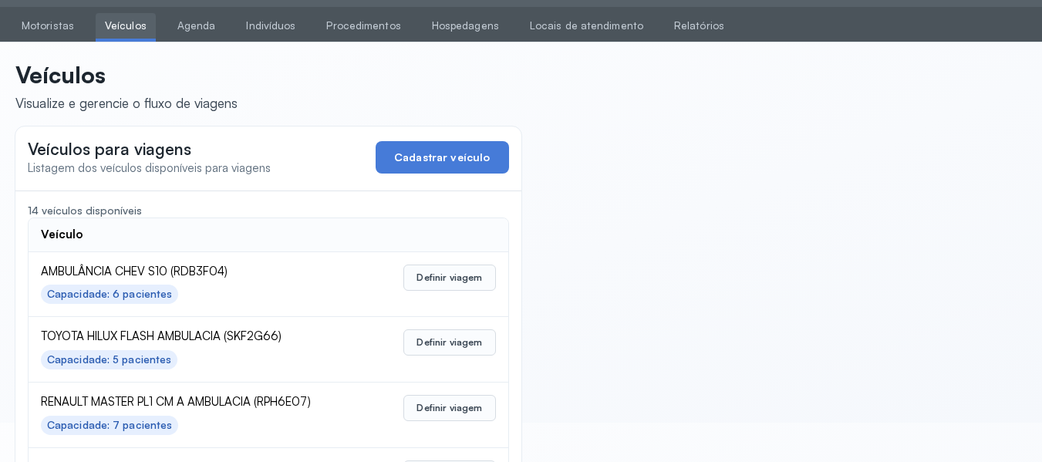
scroll to position [77, 0]
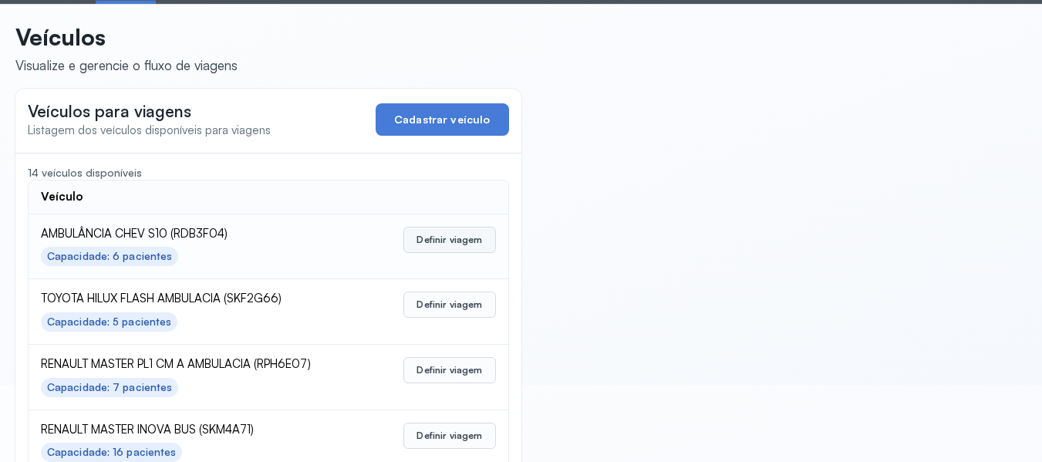
click at [431, 232] on button "Definir viagem" at bounding box center [449, 240] width 92 height 26
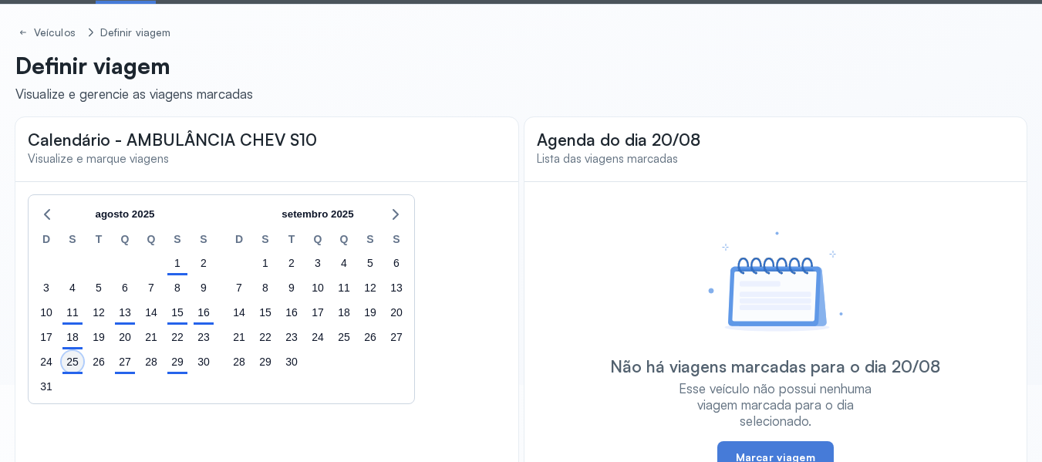
click at [68, 365] on div "25" at bounding box center [73, 362] width 22 height 22
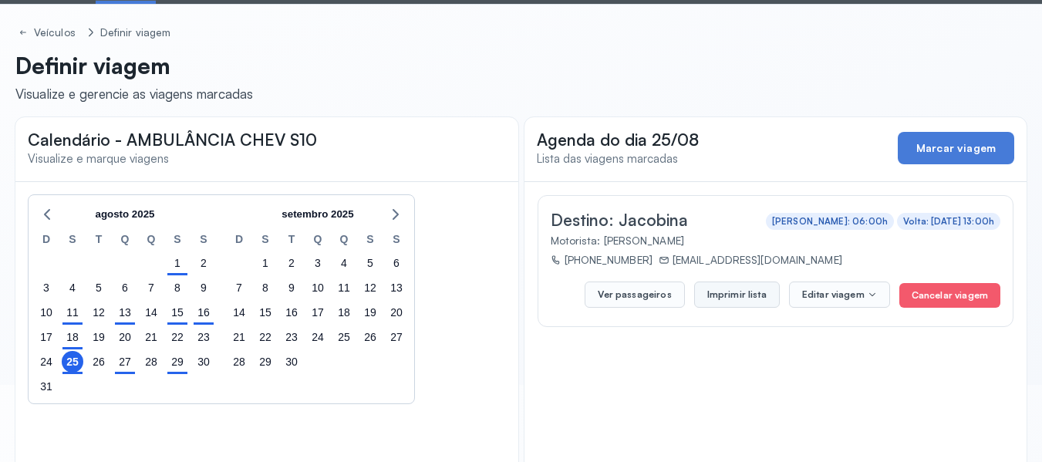
click at [719, 296] on button "Imprimir lista" at bounding box center [737, 294] width 86 height 26
click at [123, 358] on div "27" at bounding box center [125, 362] width 22 height 22
click at [733, 291] on button "Imprimir lista" at bounding box center [737, 294] width 86 height 26
click at [177, 365] on div "29" at bounding box center [178, 362] width 22 height 22
click at [735, 294] on button "Imprimir lista" at bounding box center [737, 294] width 86 height 26
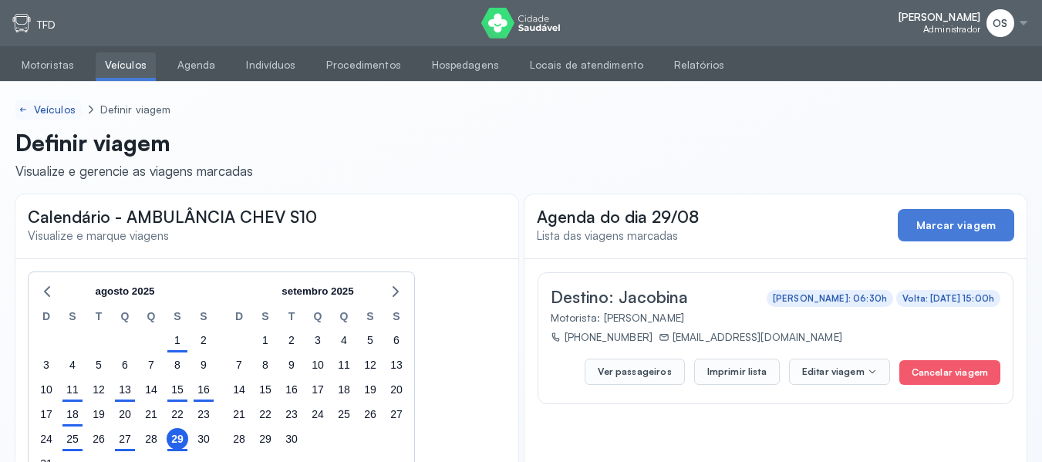
click at [55, 104] on div "Veículos" at bounding box center [56, 109] width 45 height 13
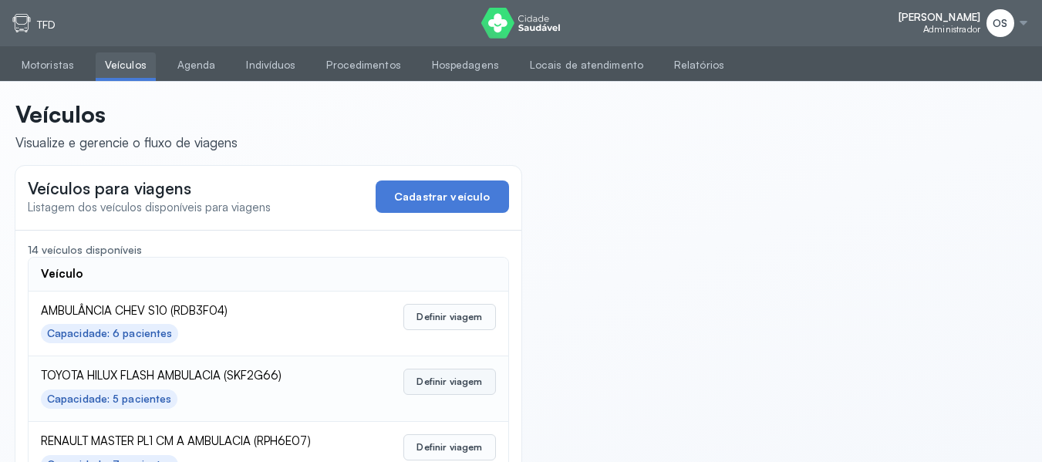
click at [437, 375] on button "Definir viagem" at bounding box center [449, 381] width 92 height 26
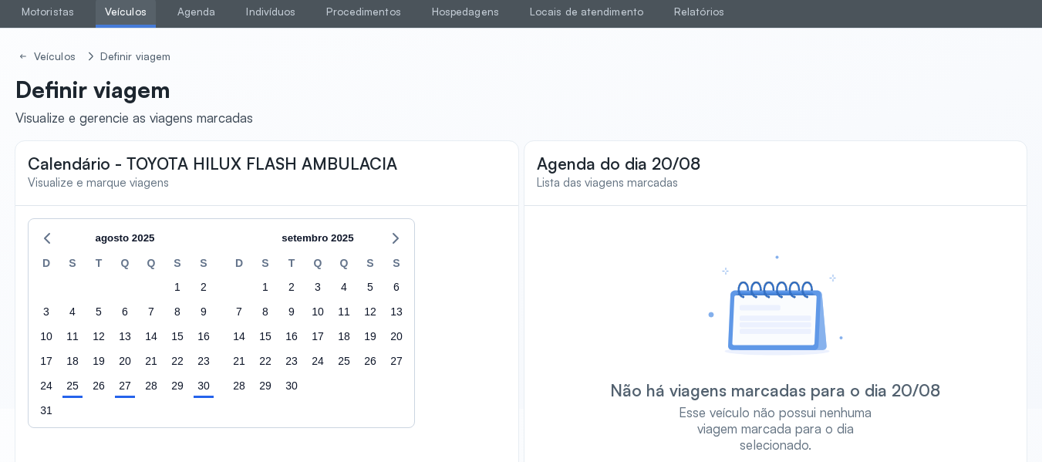
scroll to position [77, 0]
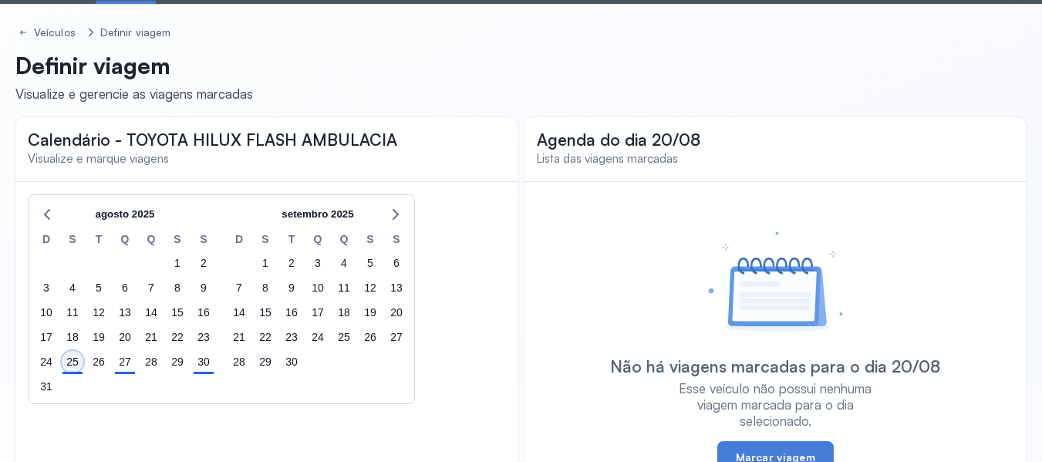
click at [68, 359] on div "25" at bounding box center [73, 362] width 22 height 22
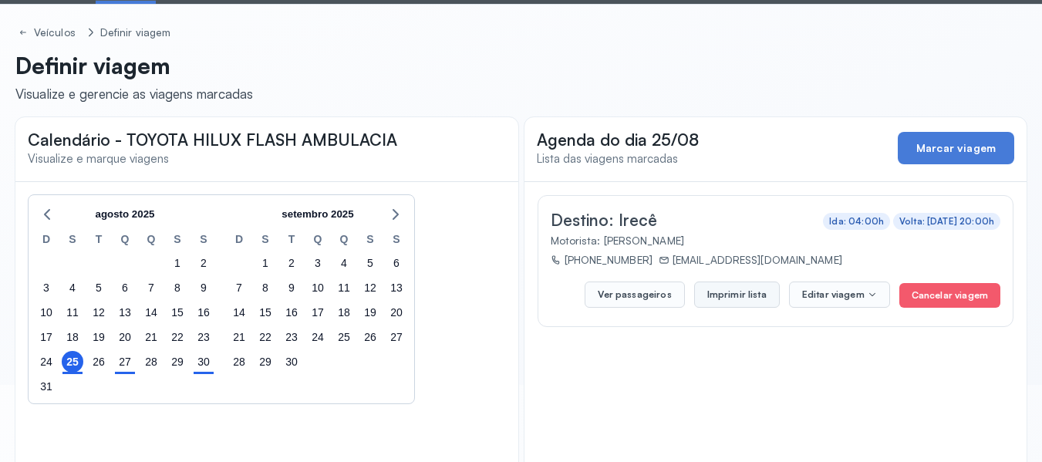
click at [734, 298] on button "Imprimir lista" at bounding box center [737, 294] width 86 height 26
click at [127, 368] on div "27" at bounding box center [125, 362] width 22 height 22
click at [756, 294] on button "Imprimir lista" at bounding box center [737, 294] width 86 height 26
click at [202, 364] on div "30" at bounding box center [204, 362] width 22 height 22
click at [758, 288] on button "Imprimir lista" at bounding box center [737, 294] width 86 height 26
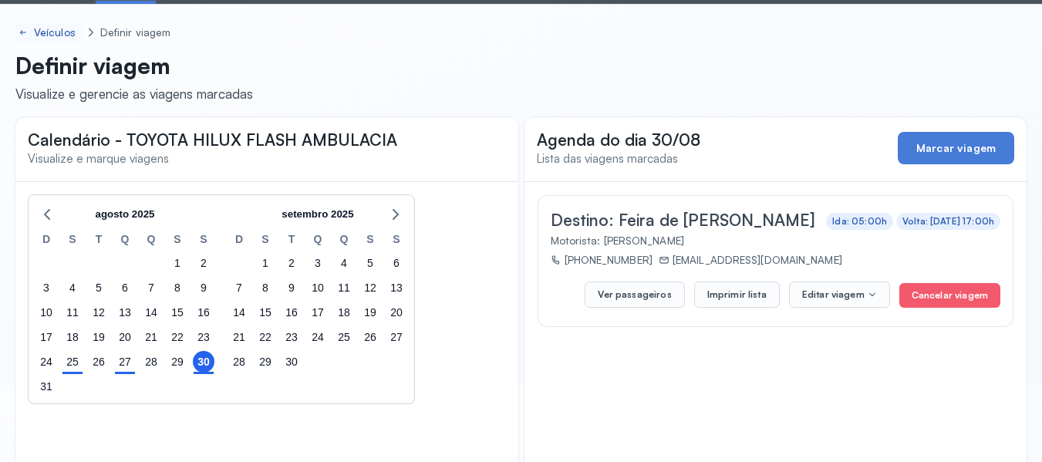
scroll to position [0, 0]
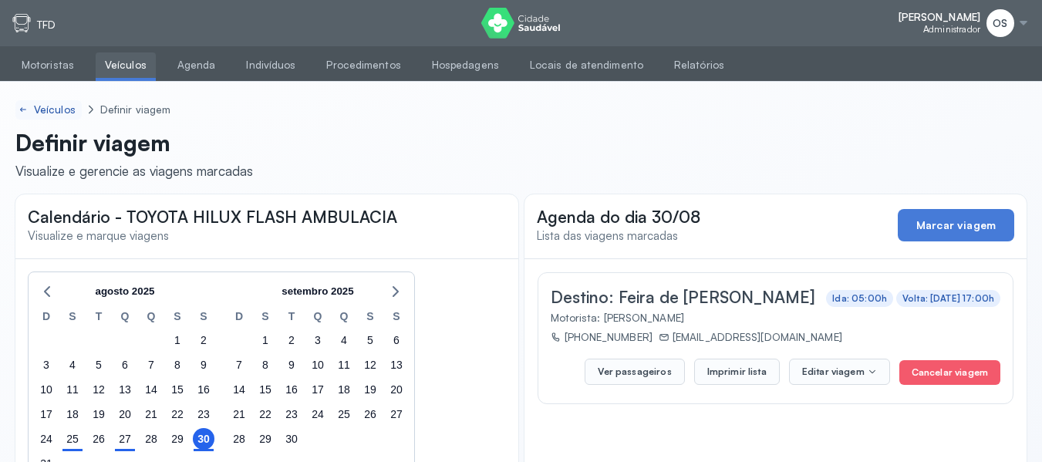
click at [43, 105] on div "Veículos" at bounding box center [56, 109] width 45 height 13
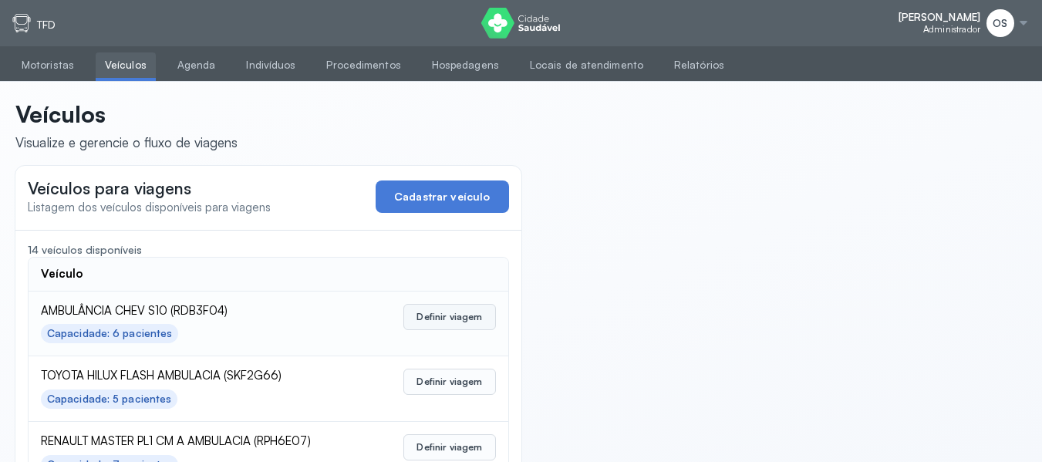
click at [438, 311] on button "Definir viagem" at bounding box center [449, 317] width 92 height 26
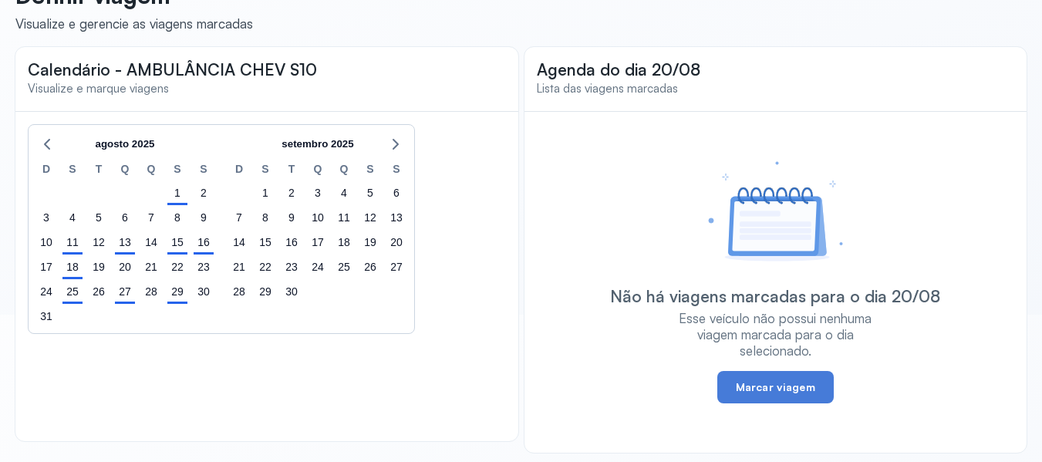
scroll to position [153, 0]
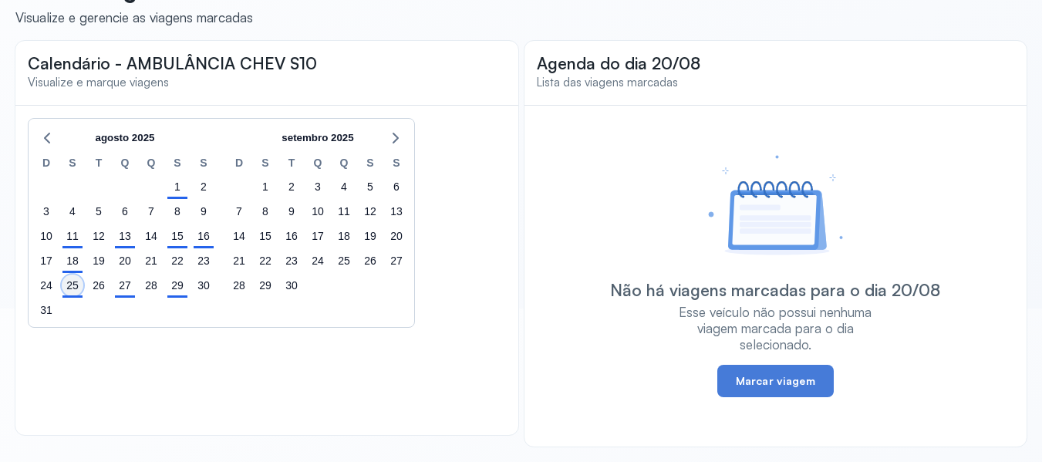
click at [79, 284] on div "25" at bounding box center [73, 285] width 22 height 22
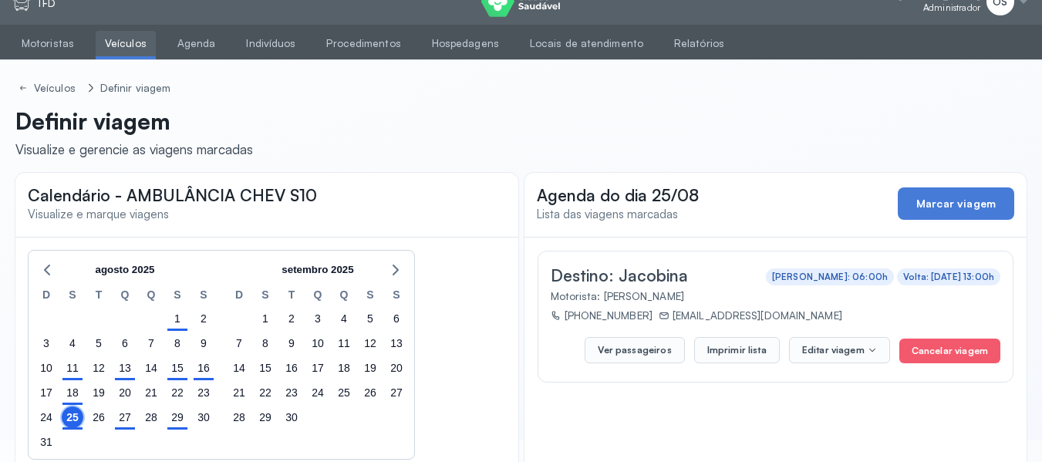
scroll to position [0, 0]
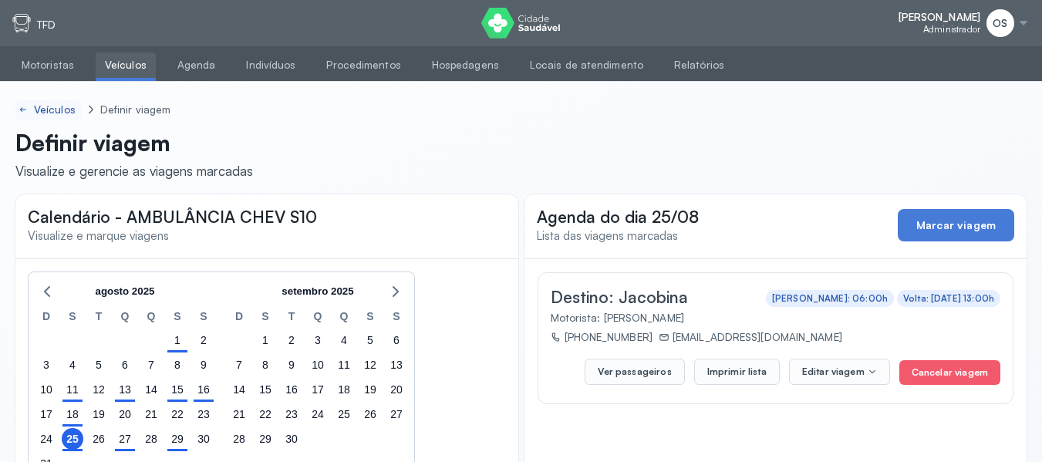
click at [65, 108] on div "Veículos" at bounding box center [56, 109] width 45 height 13
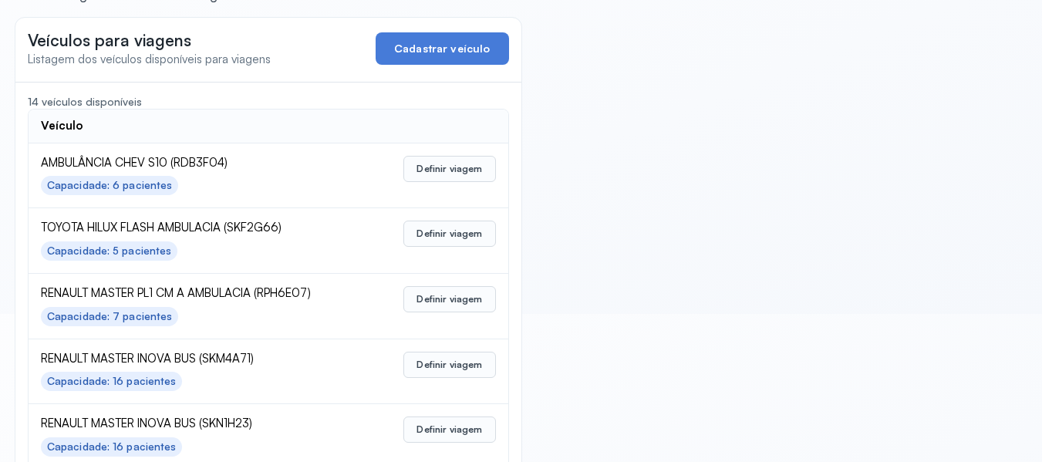
scroll to position [154, 0]
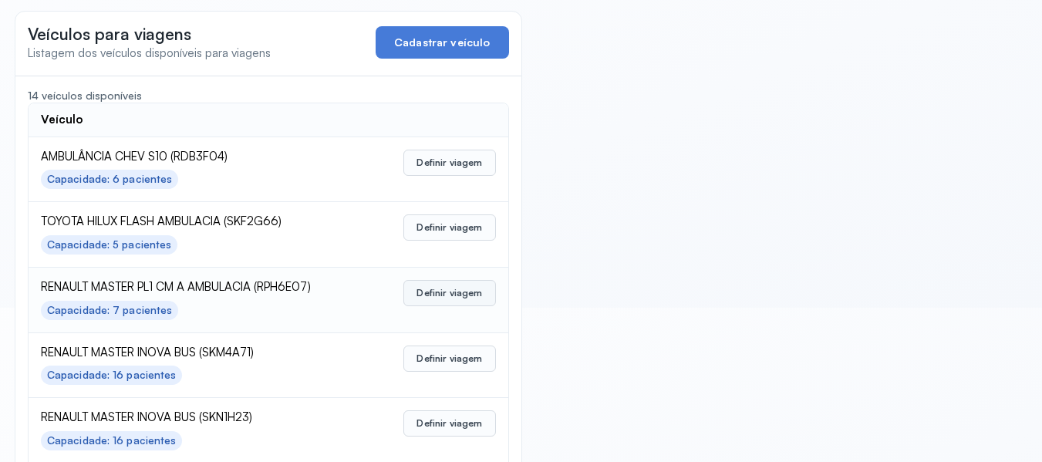
click at [446, 293] on button "Definir viagem" at bounding box center [449, 293] width 92 height 26
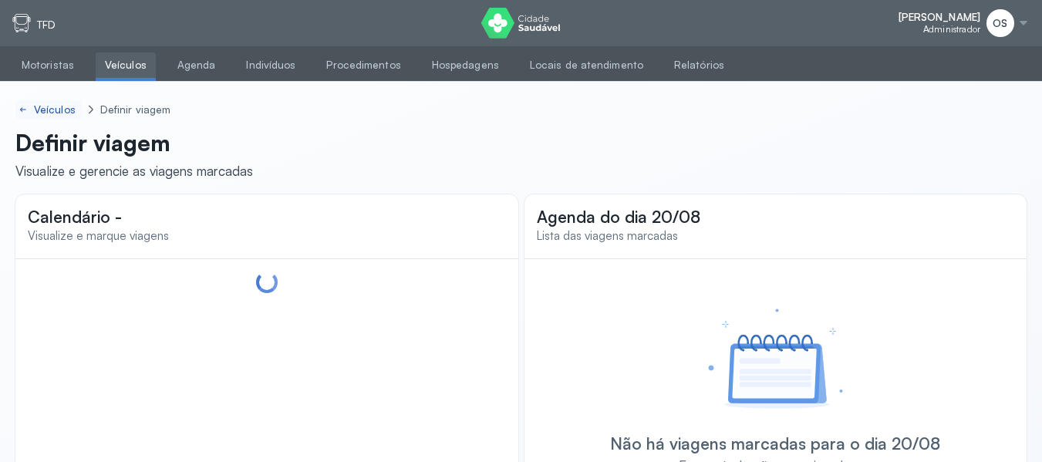
click at [66, 106] on div "Veículos" at bounding box center [56, 109] width 45 height 13
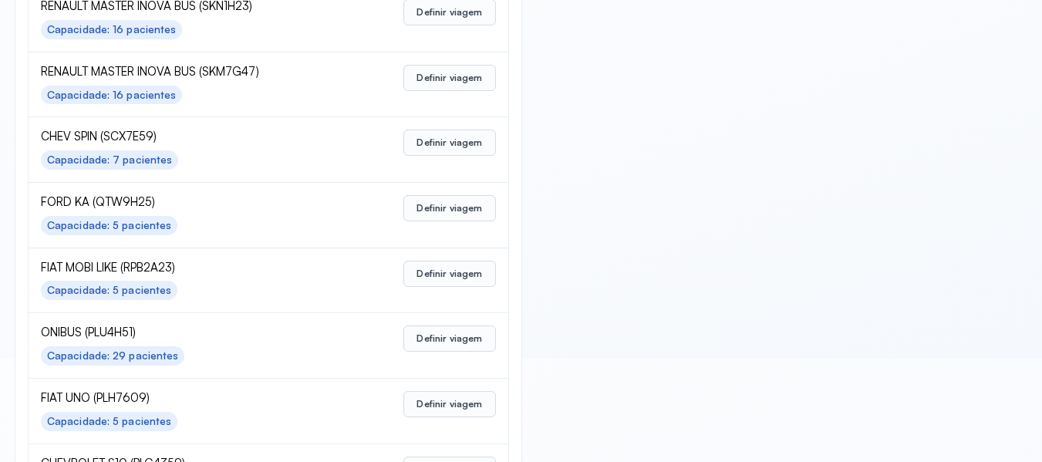
scroll to position [539, 0]
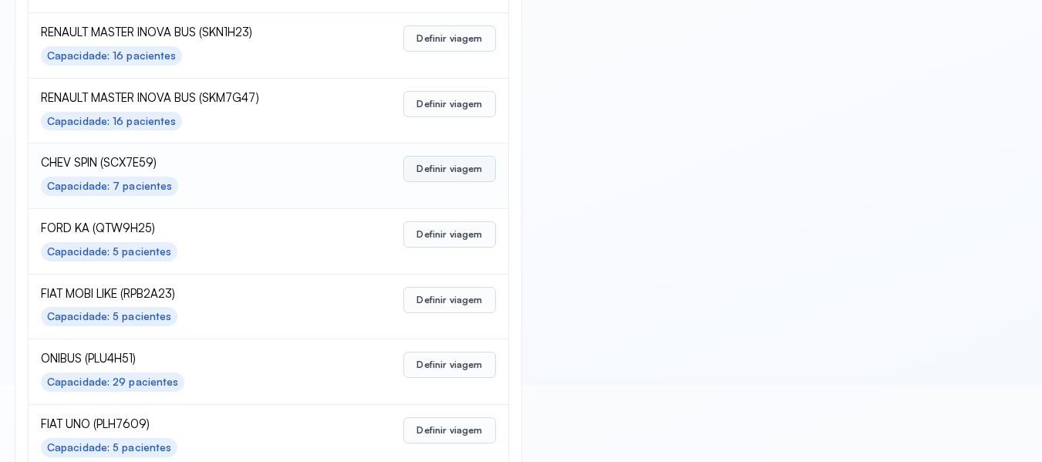
click at [460, 172] on button "Definir viagem" at bounding box center [449, 169] width 92 height 26
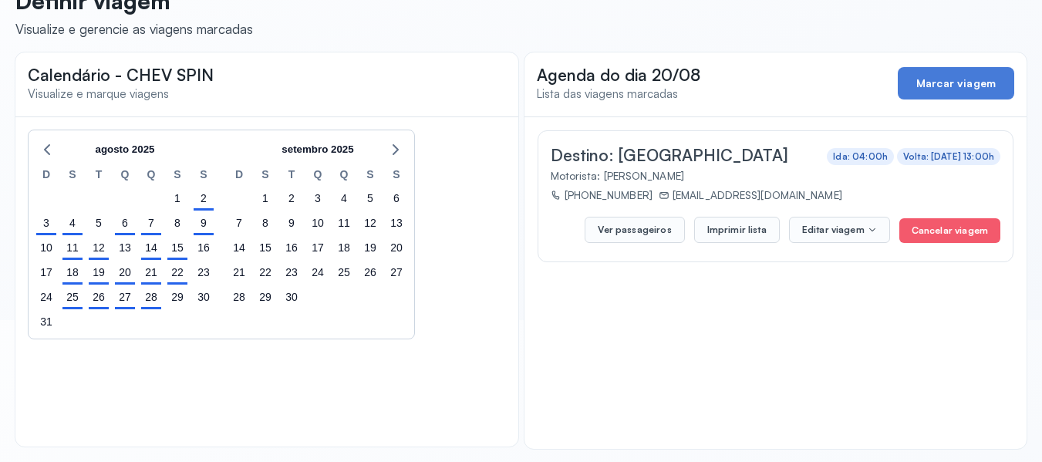
scroll to position [144, 0]
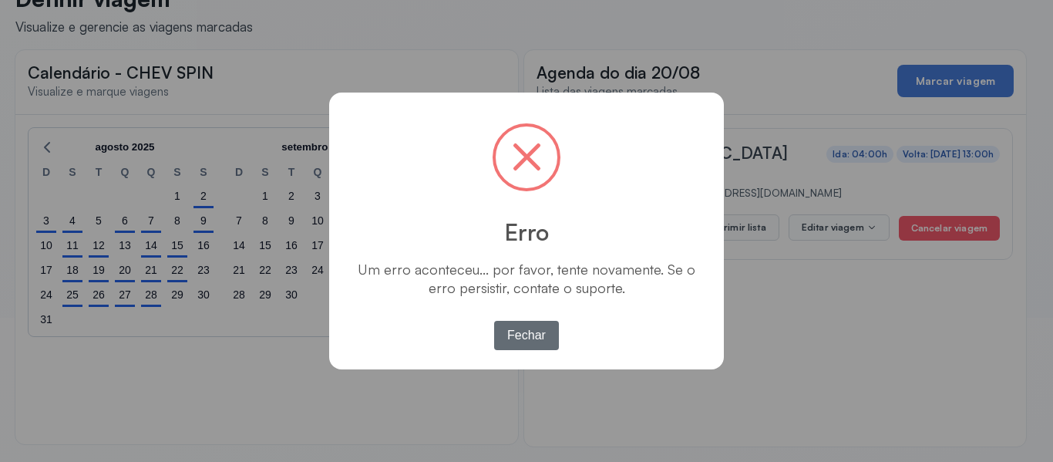
click at [510, 340] on button "Fechar" at bounding box center [527, 335] width 66 height 29
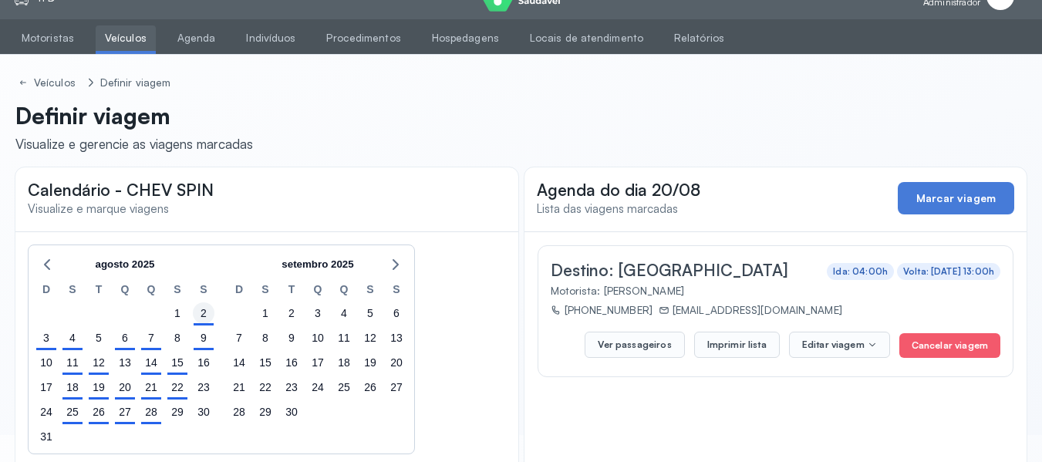
scroll to position [0, 0]
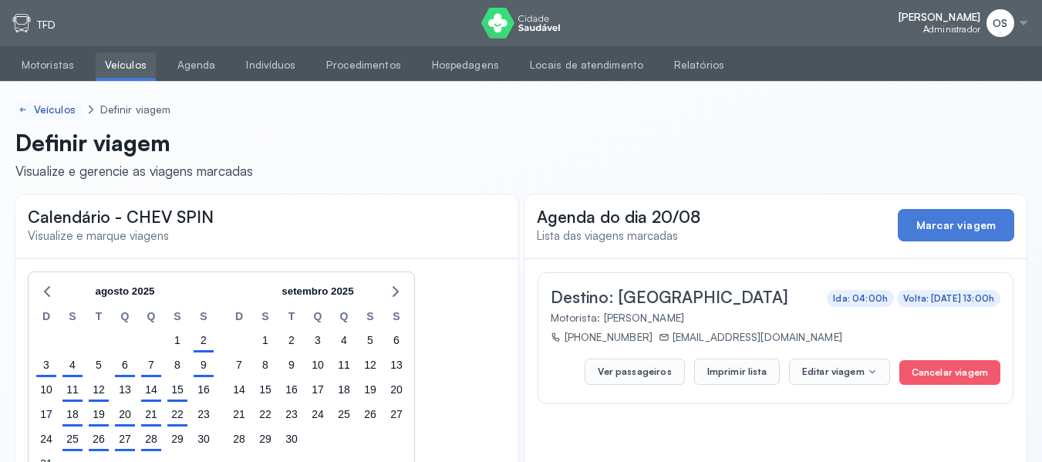
click at [50, 106] on div "Veículos" at bounding box center [56, 109] width 45 height 13
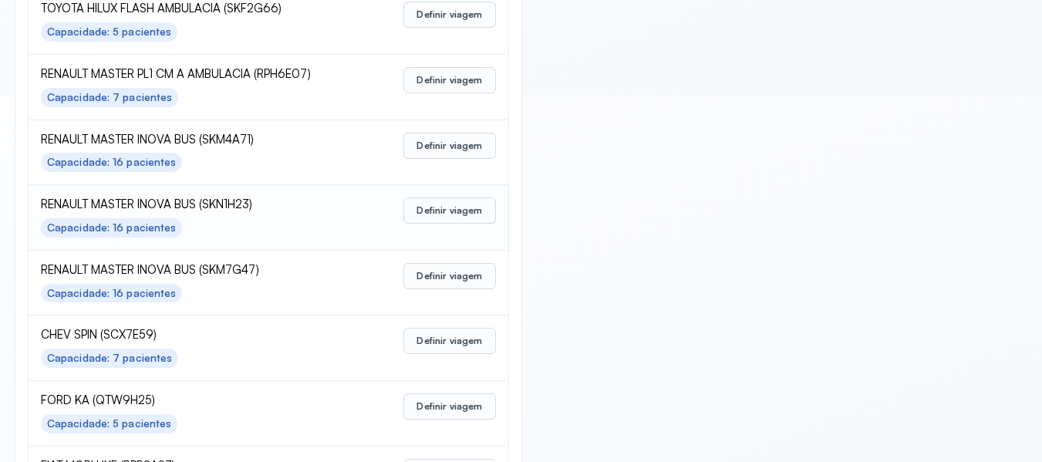
scroll to position [385, 0]
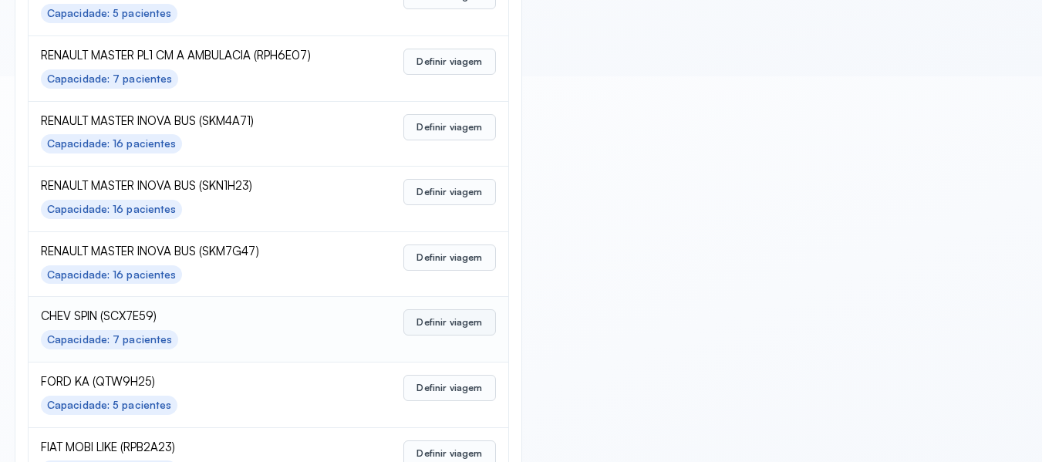
click at [443, 325] on button "Definir viagem" at bounding box center [449, 322] width 92 height 26
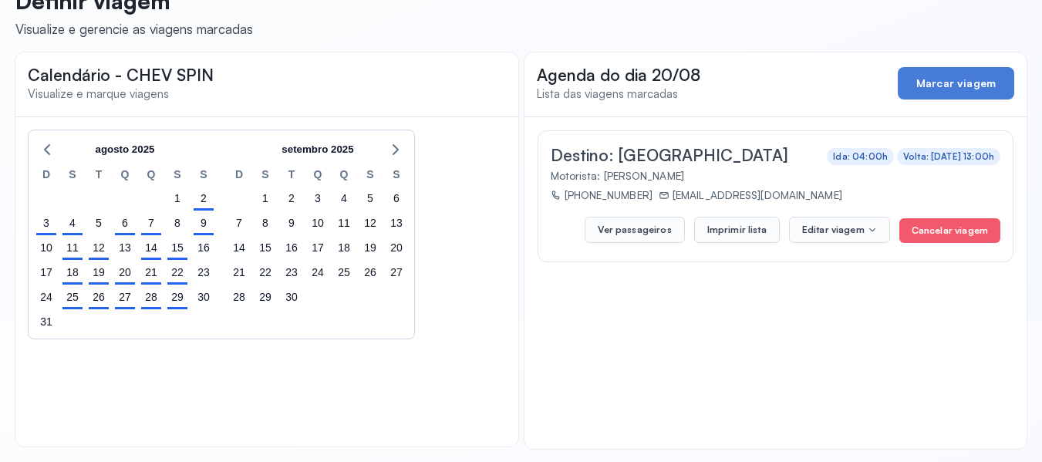
scroll to position [144, 0]
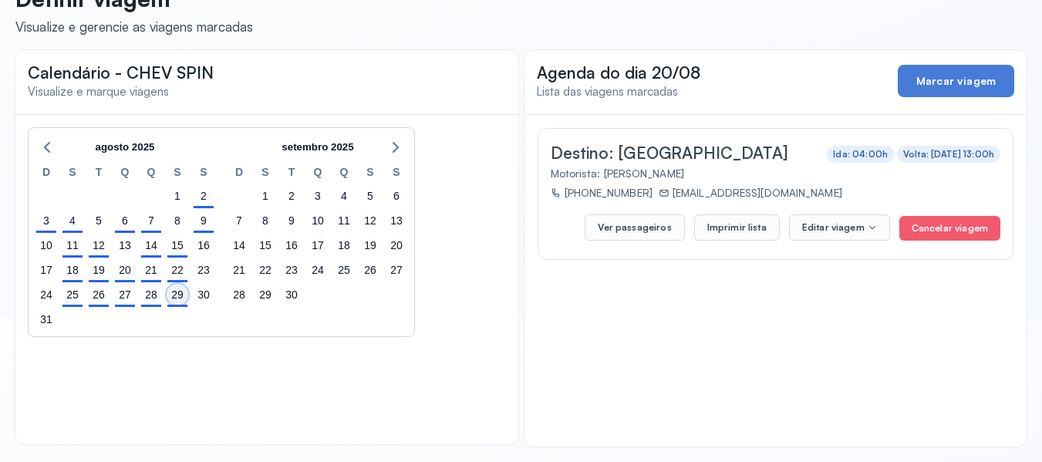
click at [174, 300] on div "29" at bounding box center [178, 295] width 22 height 22
click at [739, 225] on button "Imprimir lista" at bounding box center [737, 227] width 86 height 26
